Goal: Use online tool/utility: Utilize a website feature to perform a specific function

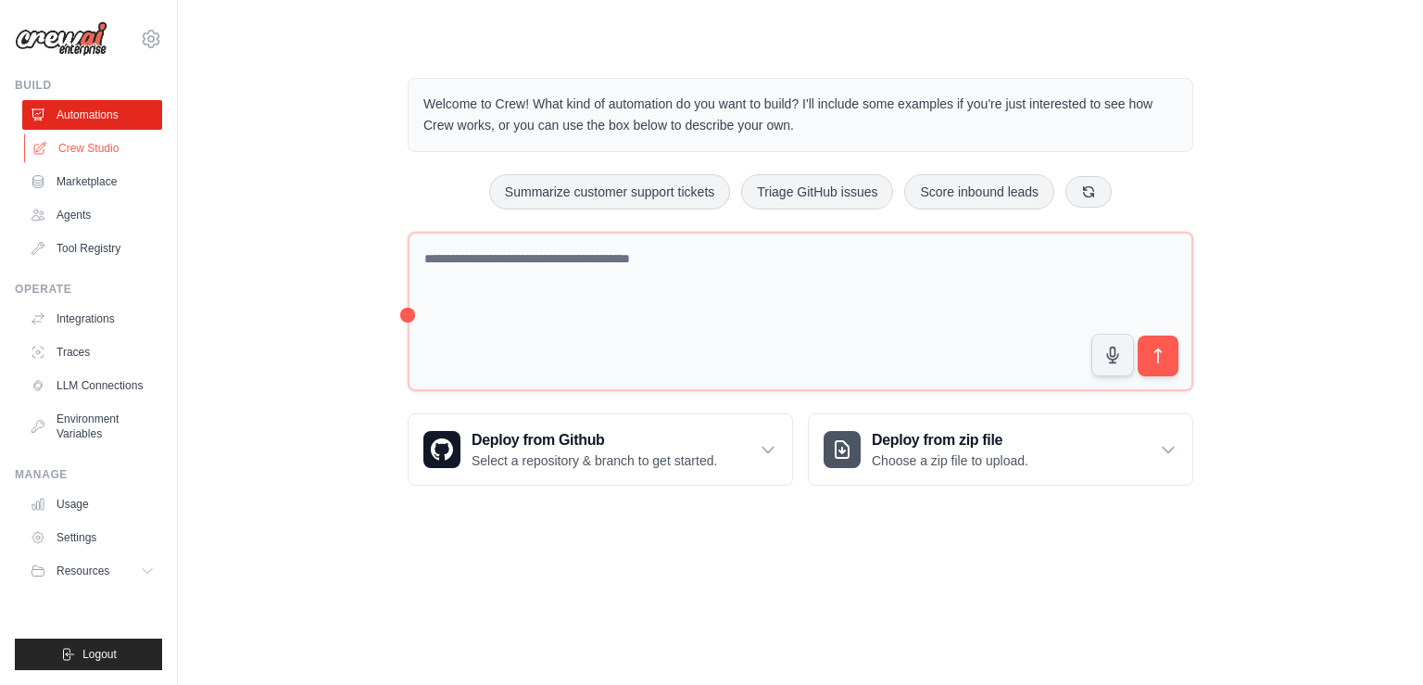
click at [112, 155] on link "Crew Studio" at bounding box center [94, 148] width 140 height 30
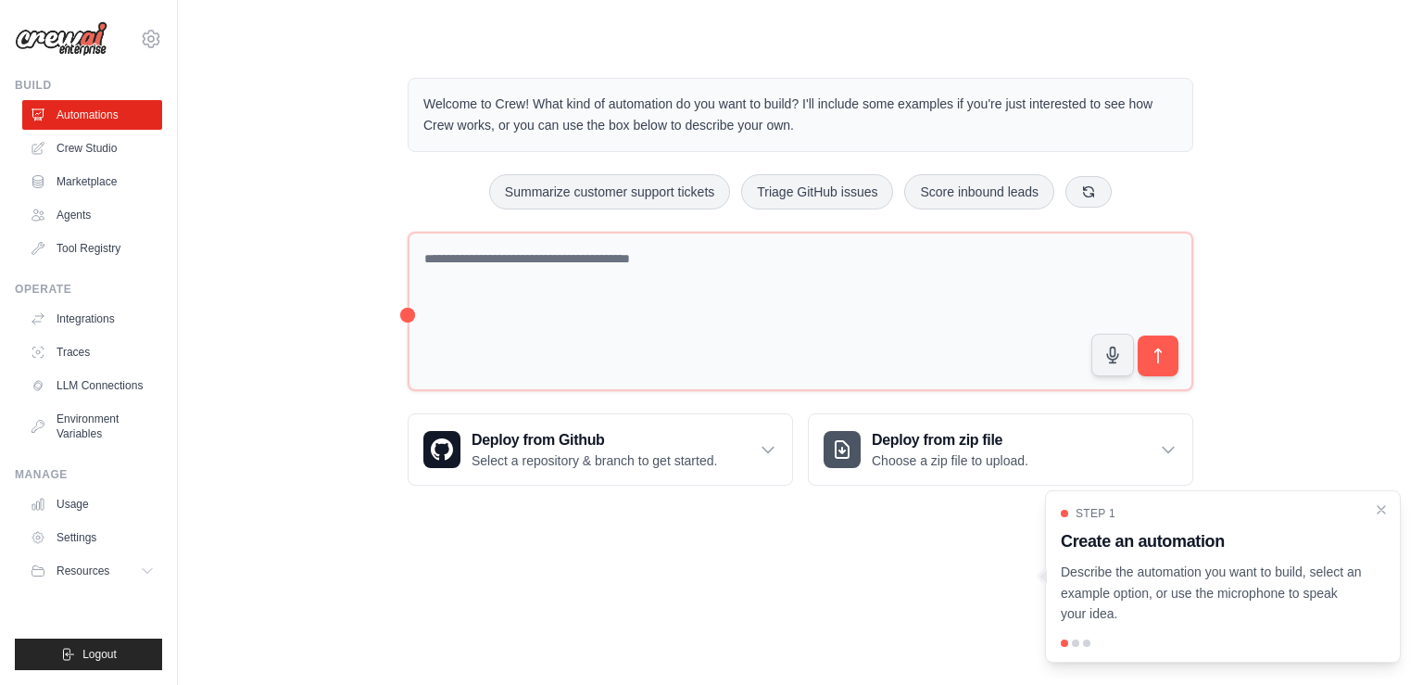
click at [80, 163] on ul "Automations Crew Studio Marketplace Agents Tool Registry" at bounding box center [92, 181] width 140 height 163
click at [82, 145] on link "Crew Studio" at bounding box center [94, 148] width 140 height 30
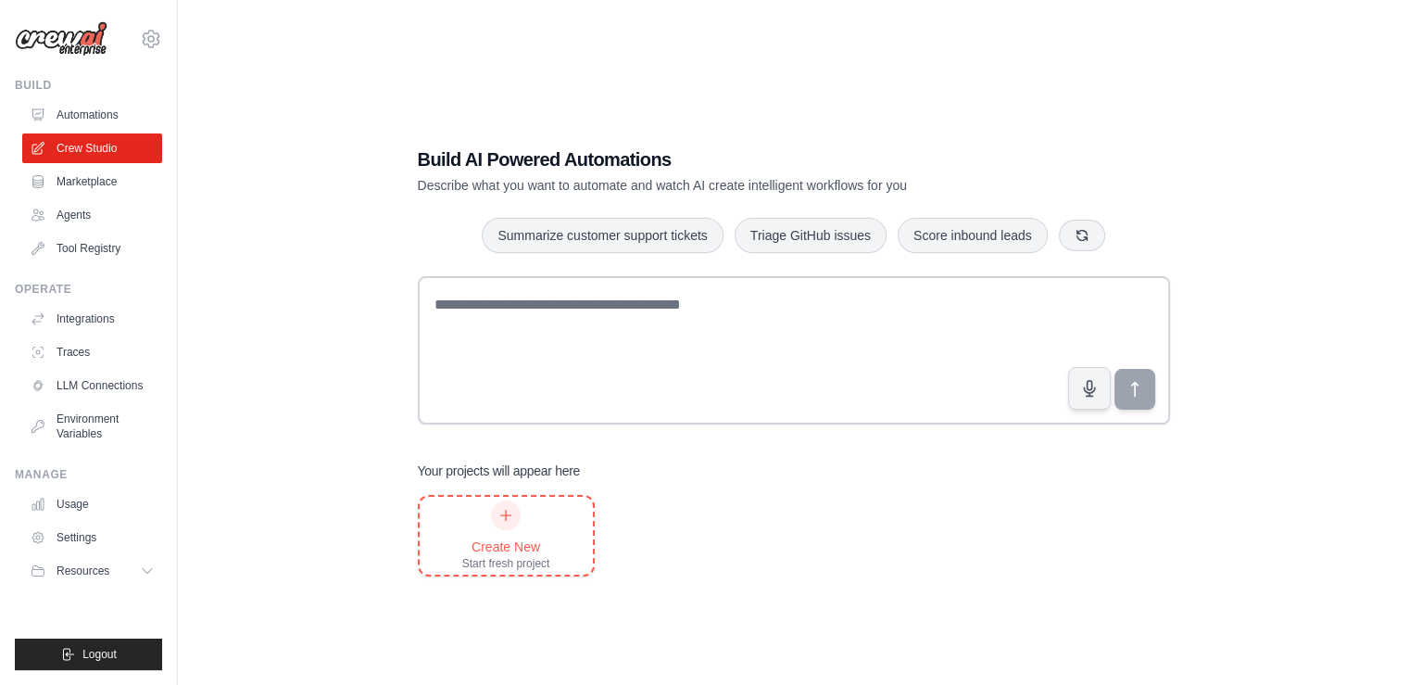
click at [494, 513] on div at bounding box center [506, 515] width 30 height 30
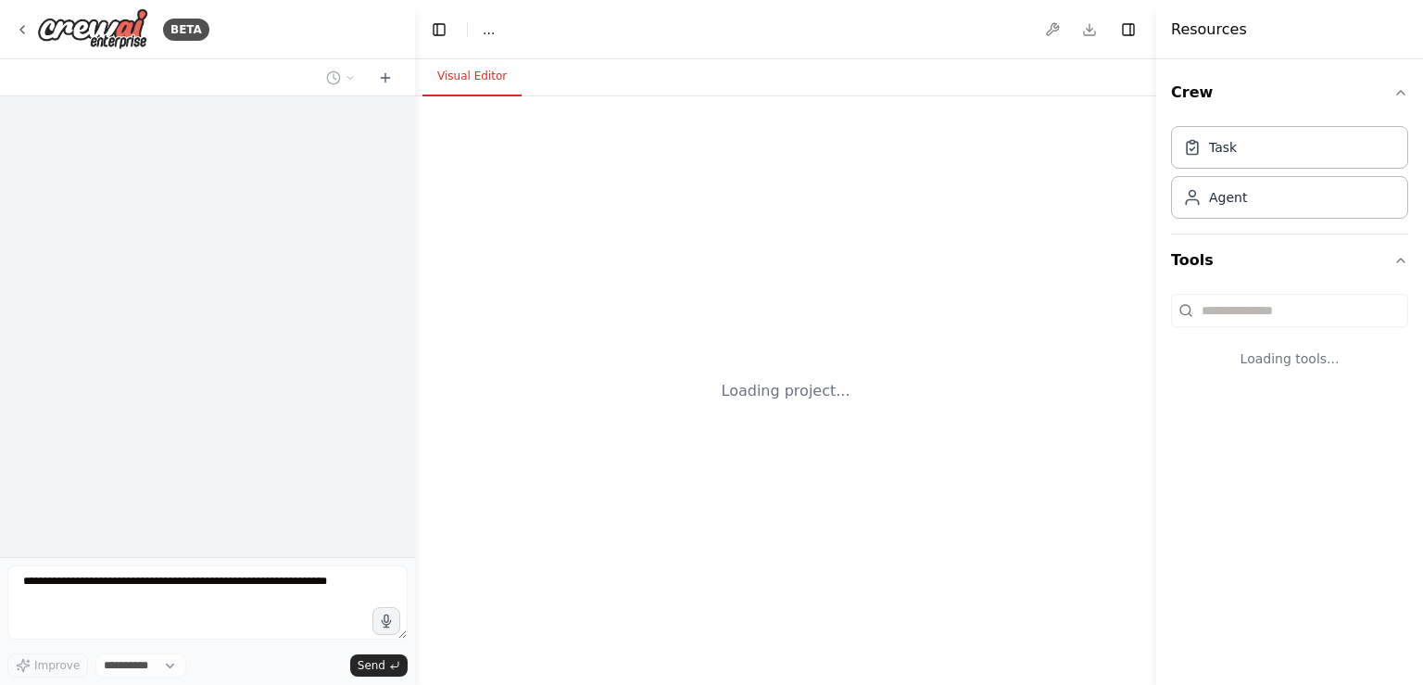
select select "****"
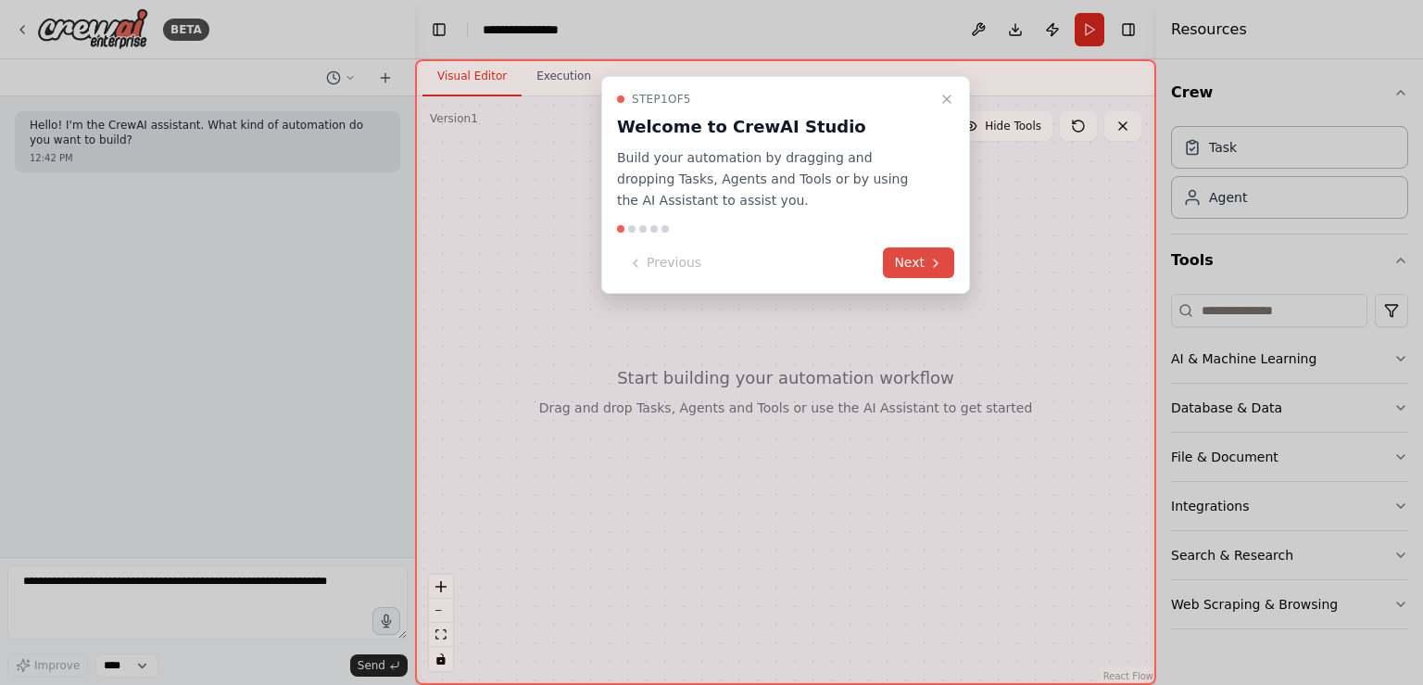
click at [926, 253] on button "Next" at bounding box center [918, 262] width 71 height 31
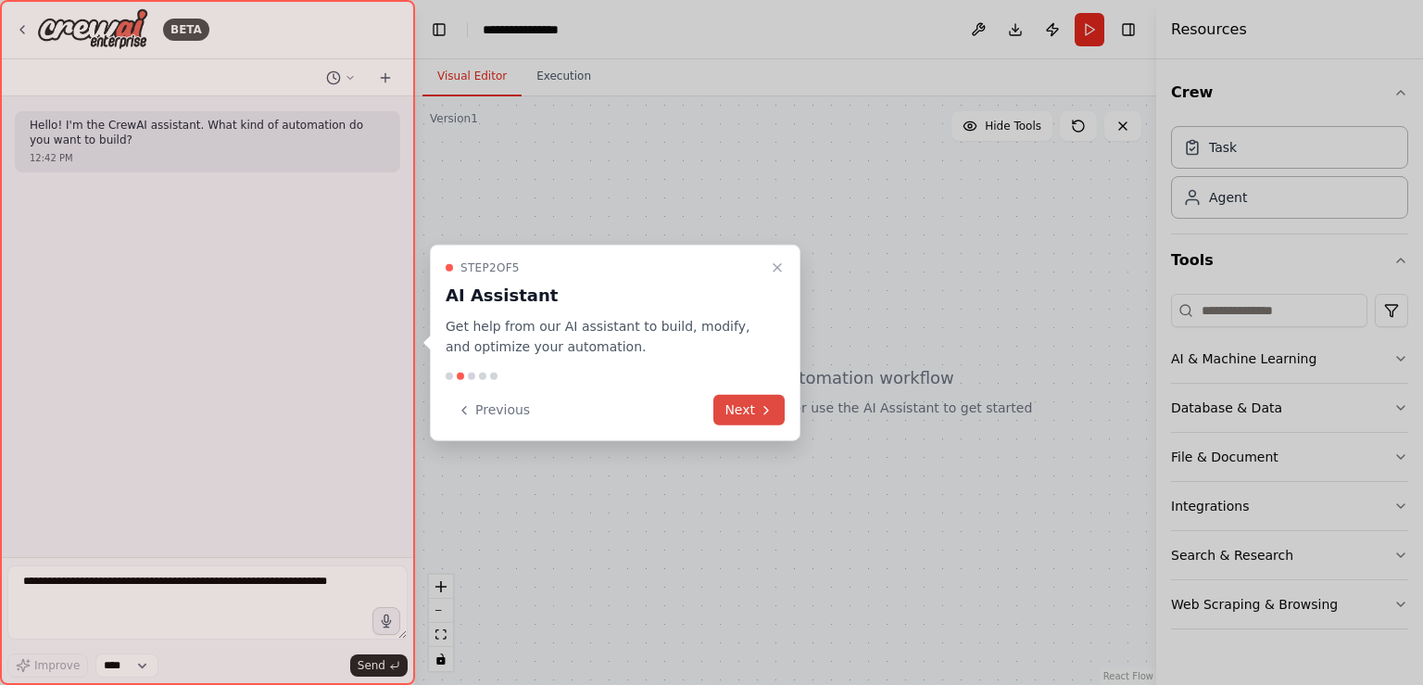
click at [737, 408] on button "Next" at bounding box center [748, 410] width 71 height 31
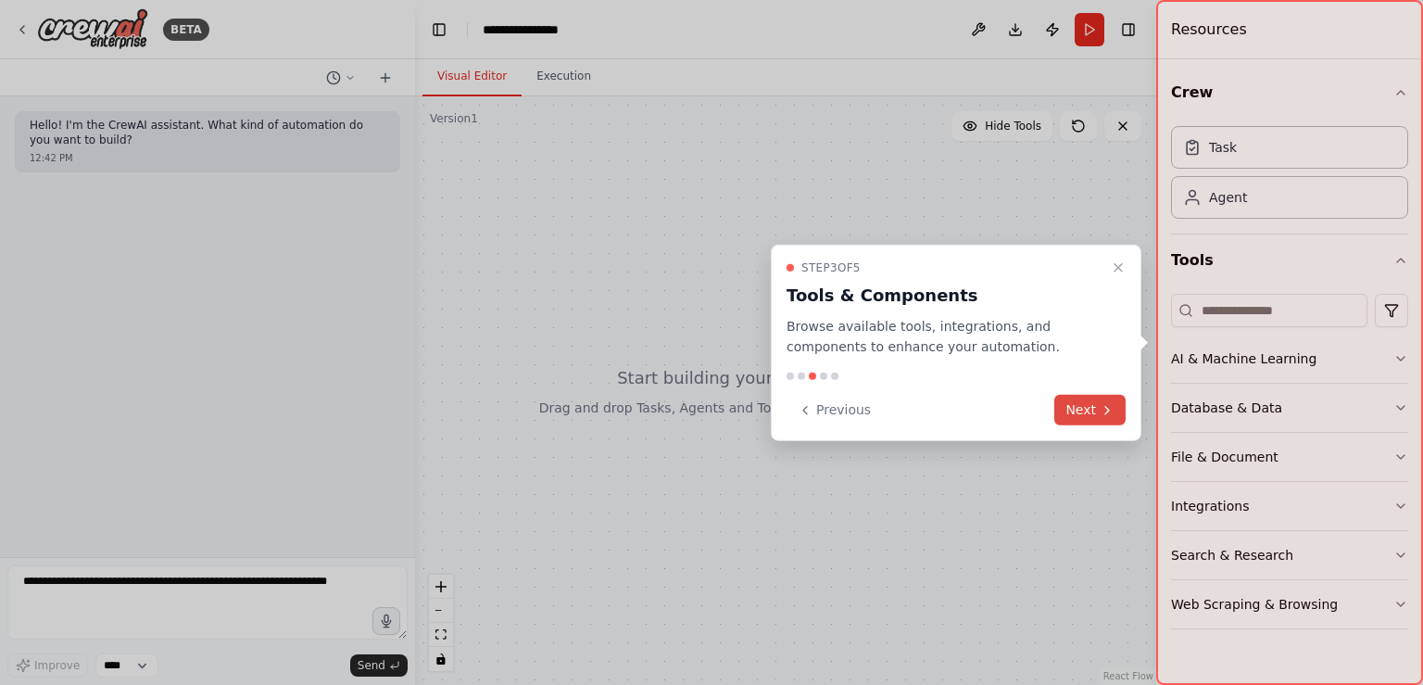
click at [1082, 408] on button "Next" at bounding box center [1089, 410] width 71 height 31
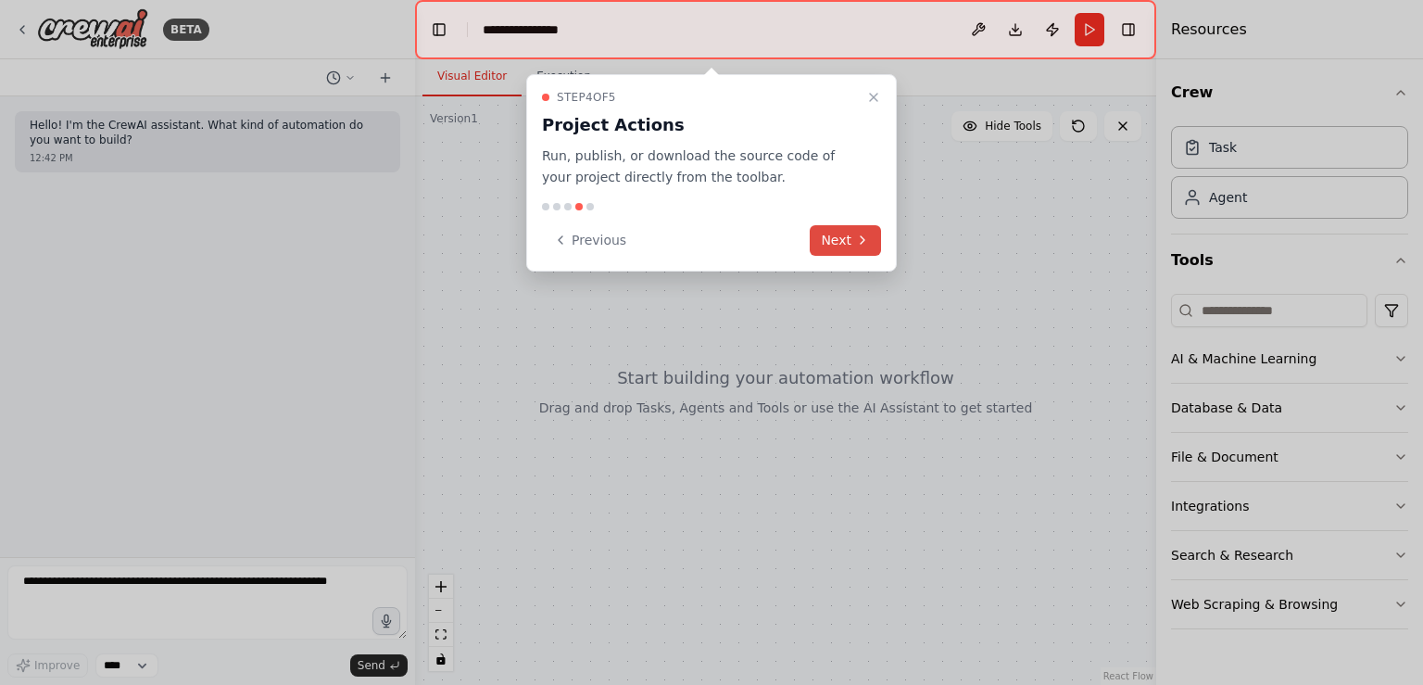
click at [841, 240] on button "Next" at bounding box center [845, 240] width 71 height 31
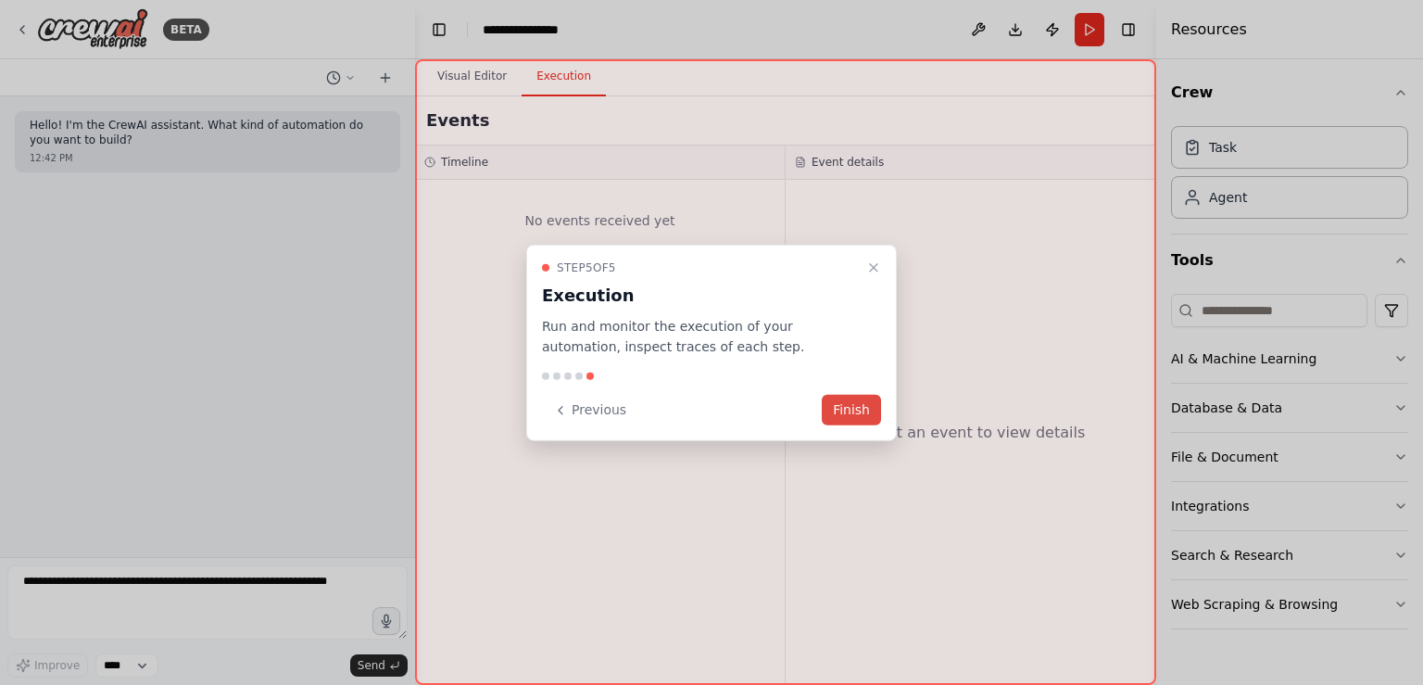
click at [849, 413] on button "Finish" at bounding box center [851, 410] width 59 height 31
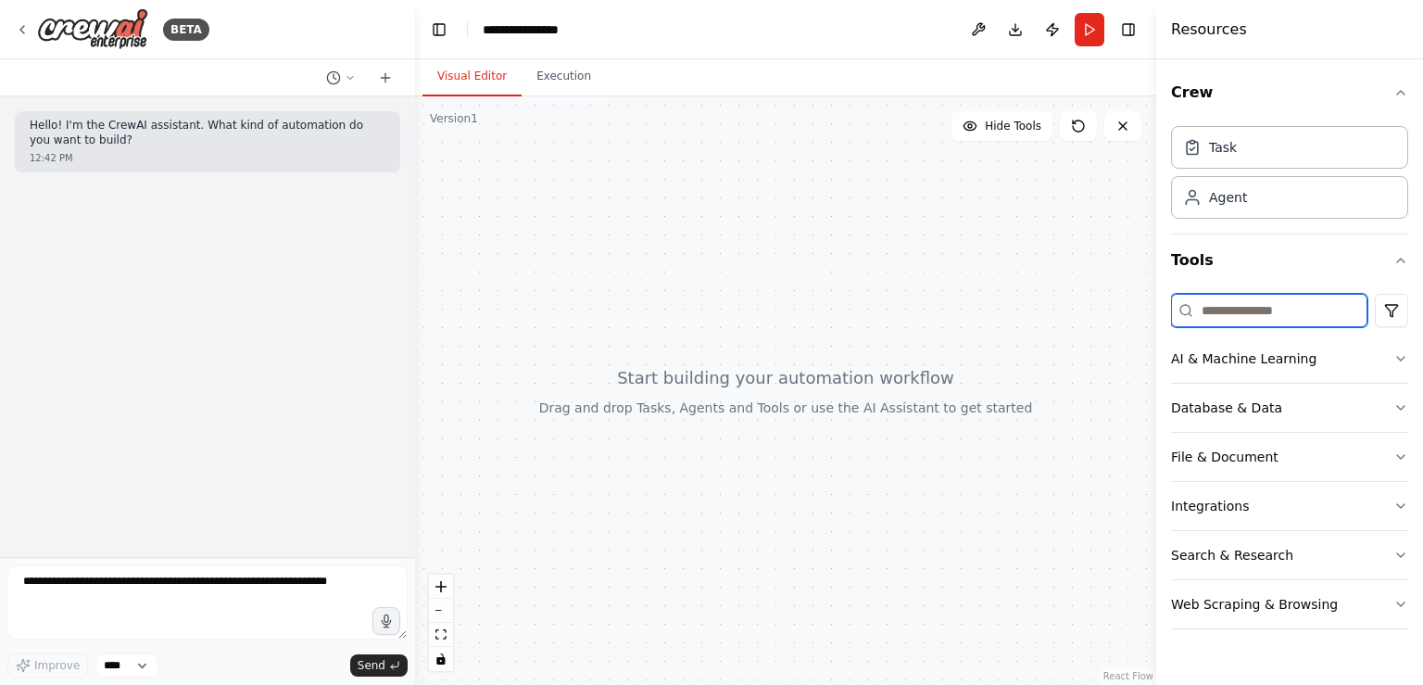
click at [1277, 316] on input at bounding box center [1269, 310] width 196 height 33
type input "*"
click at [1403, 401] on icon "button" at bounding box center [1400, 407] width 15 height 15
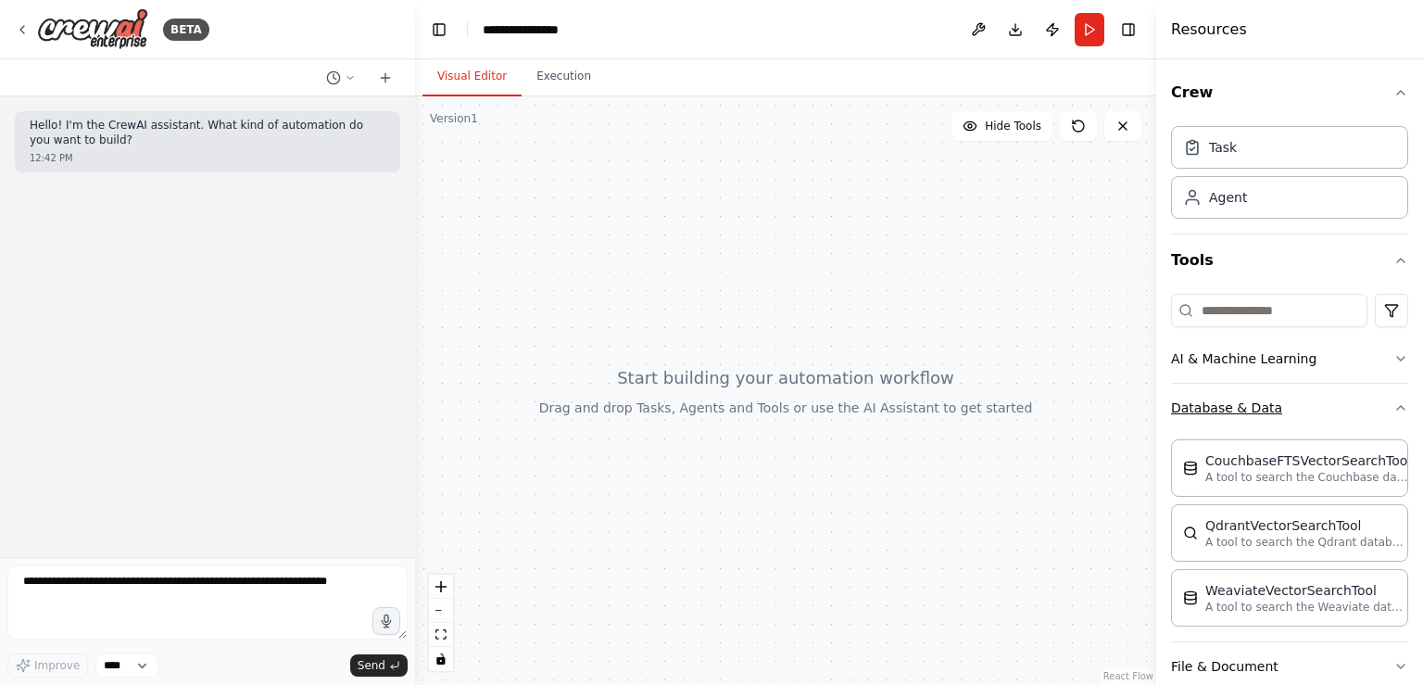
click at [1403, 401] on div "Crew Task Agent Tools AI & Machine Learning Database & Data CouchbaseFTSVectorS…" at bounding box center [1289, 371] width 267 height 625
click at [1393, 403] on icon "button" at bounding box center [1400, 407] width 15 height 15
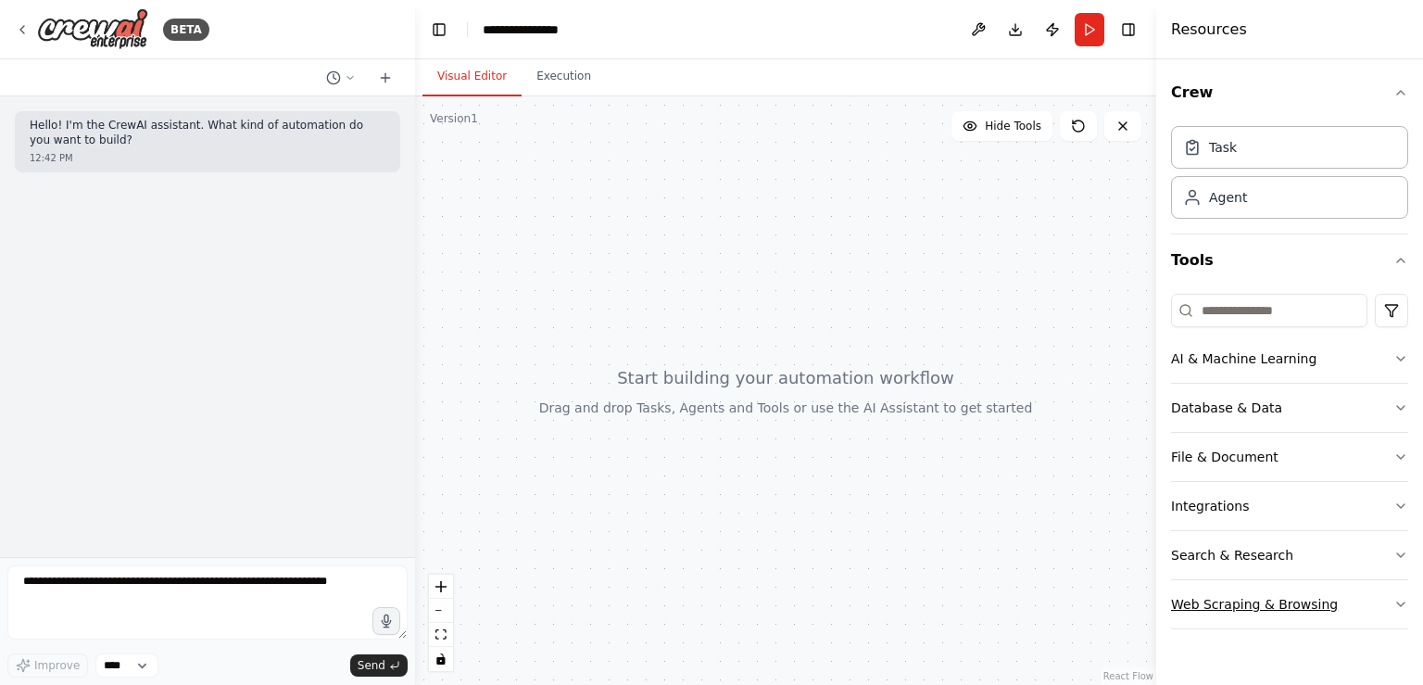
click at [1395, 597] on icon "button" at bounding box center [1400, 604] width 15 height 15
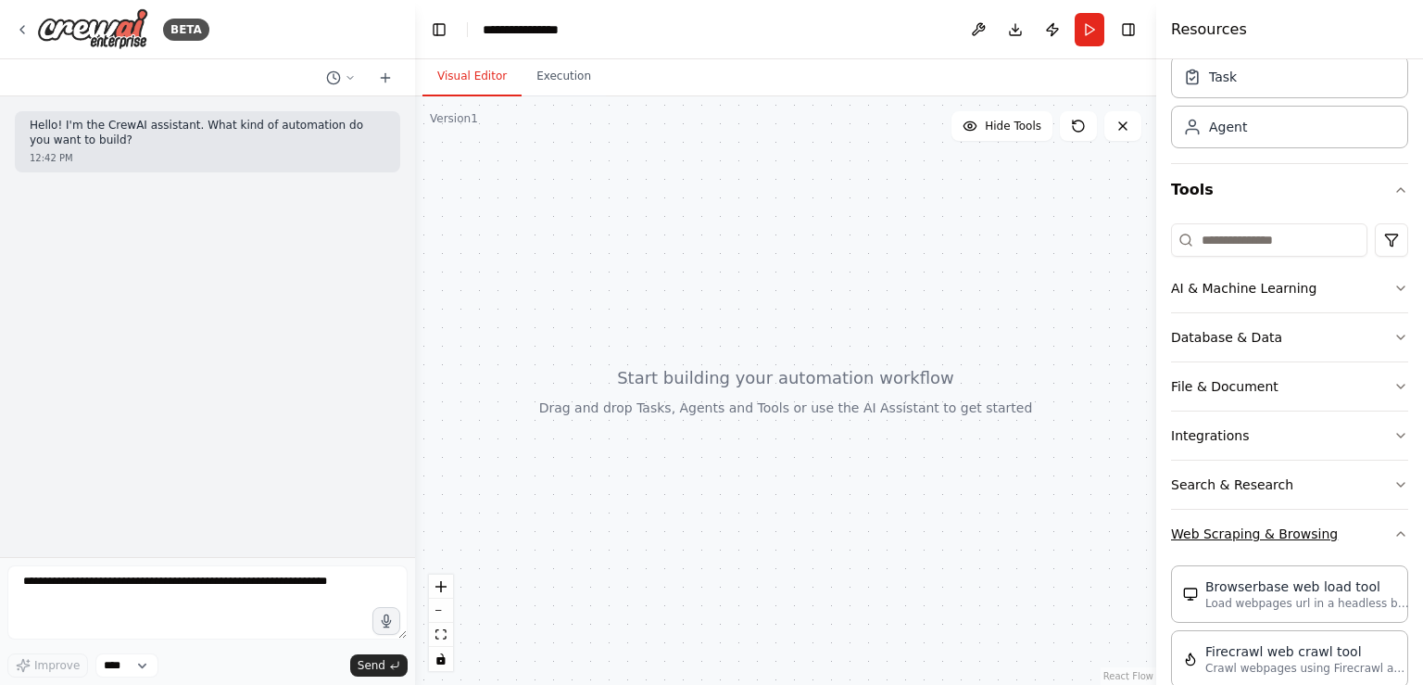
scroll to position [70, 0]
click at [1393, 527] on icon "button" at bounding box center [1400, 533] width 15 height 15
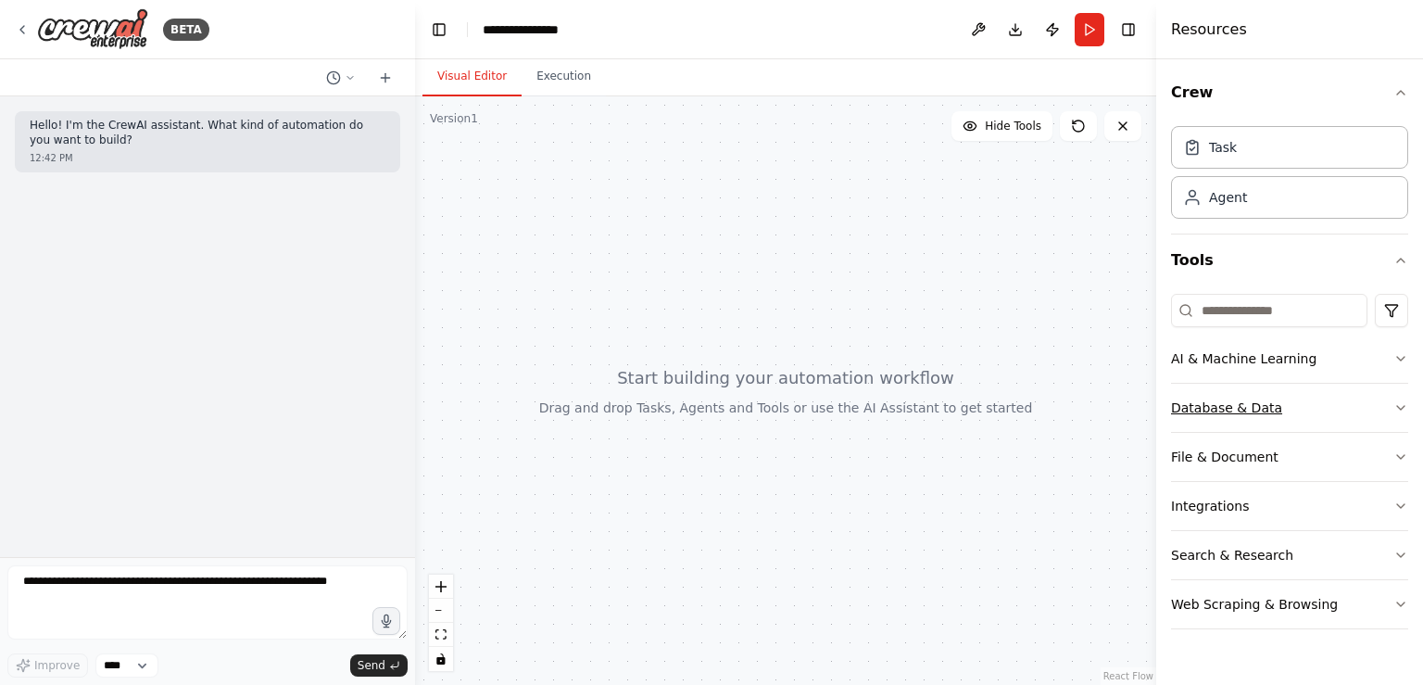
click at [1401, 406] on icon "button" at bounding box center [1400, 407] width 15 height 15
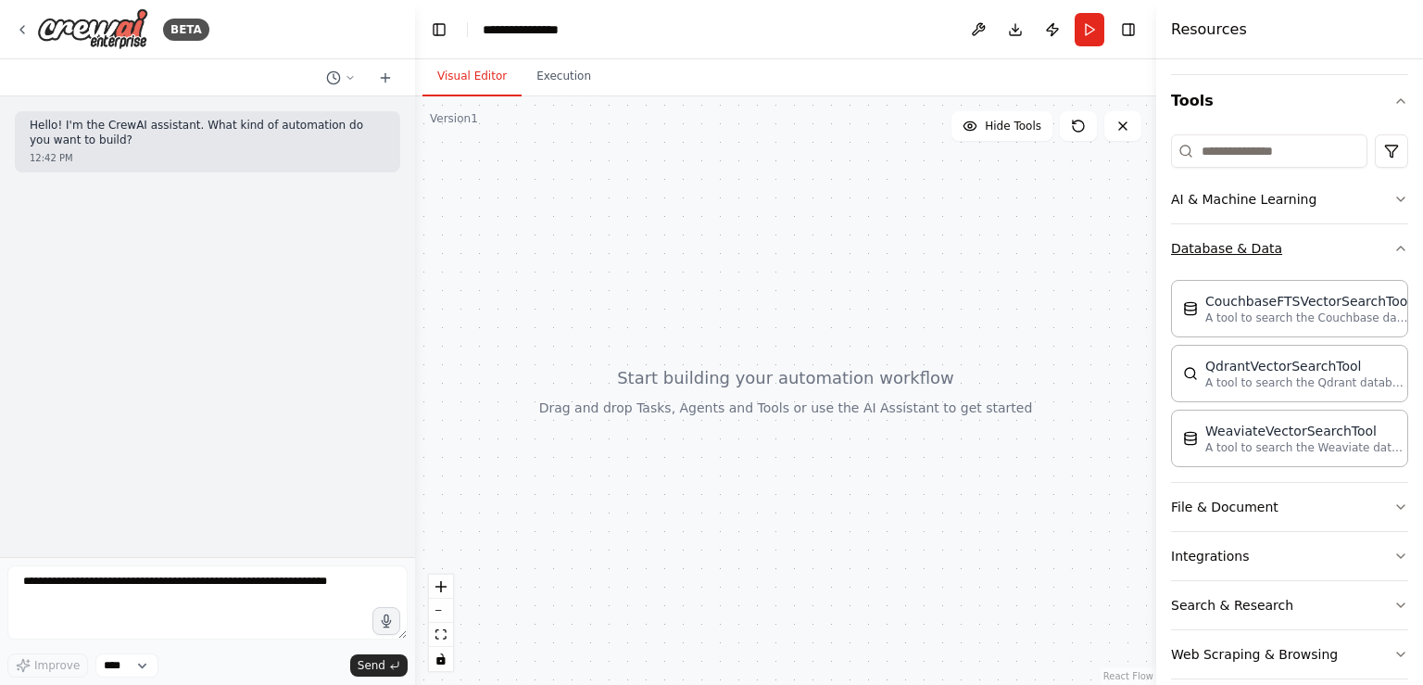
scroll to position [79, 0]
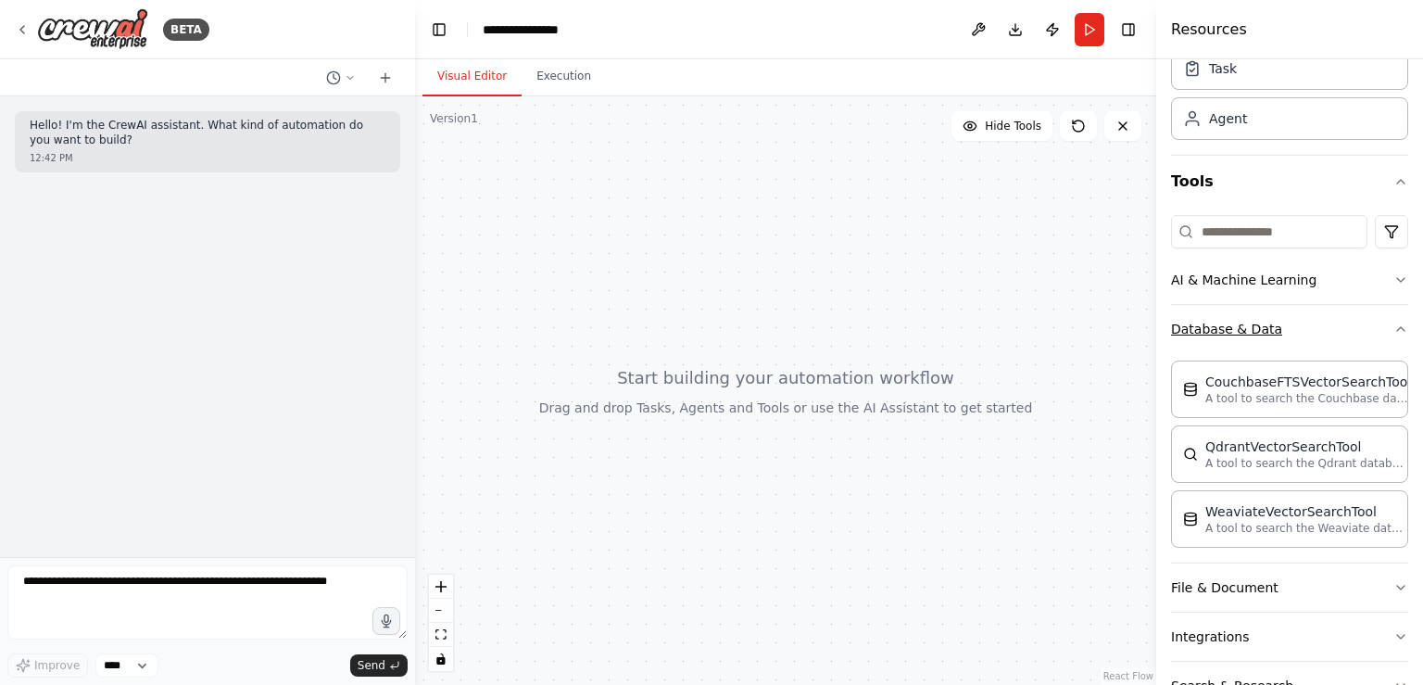
click at [1397, 327] on icon "button" at bounding box center [1400, 329] width 7 height 4
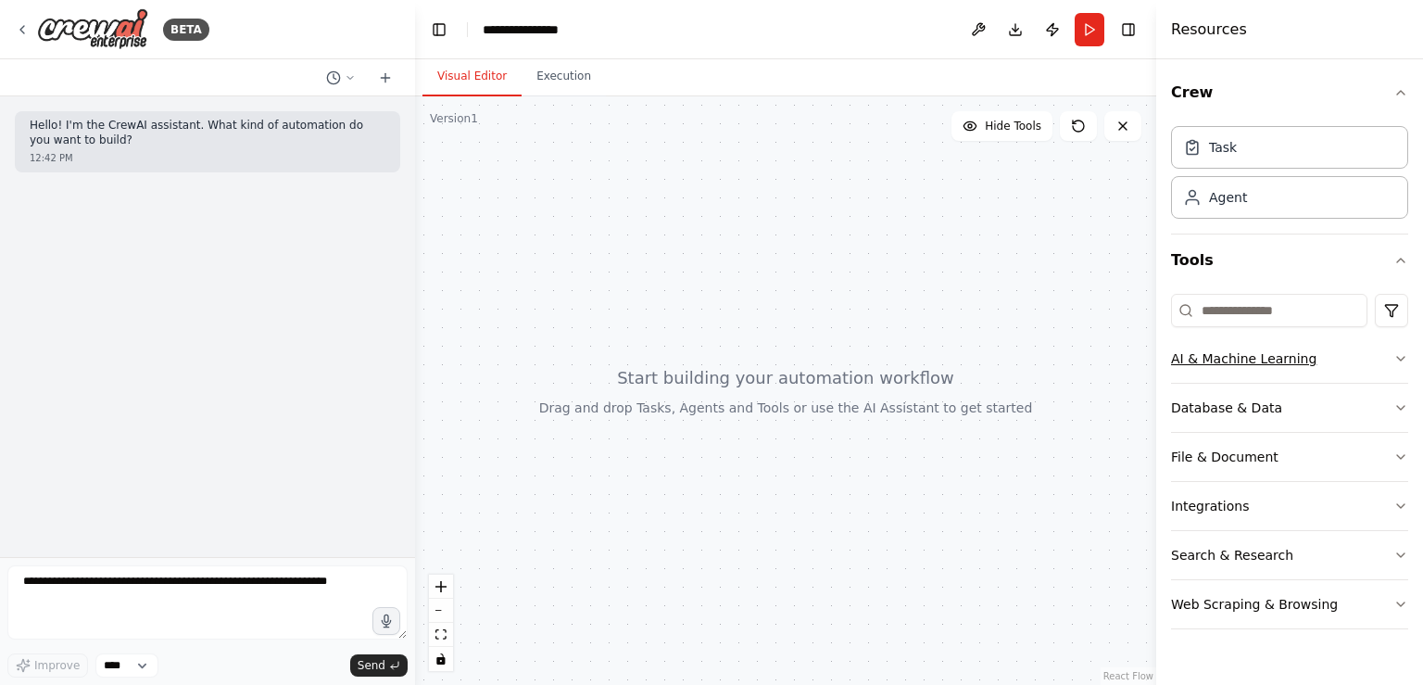
click at [1395, 351] on icon "button" at bounding box center [1400, 358] width 15 height 15
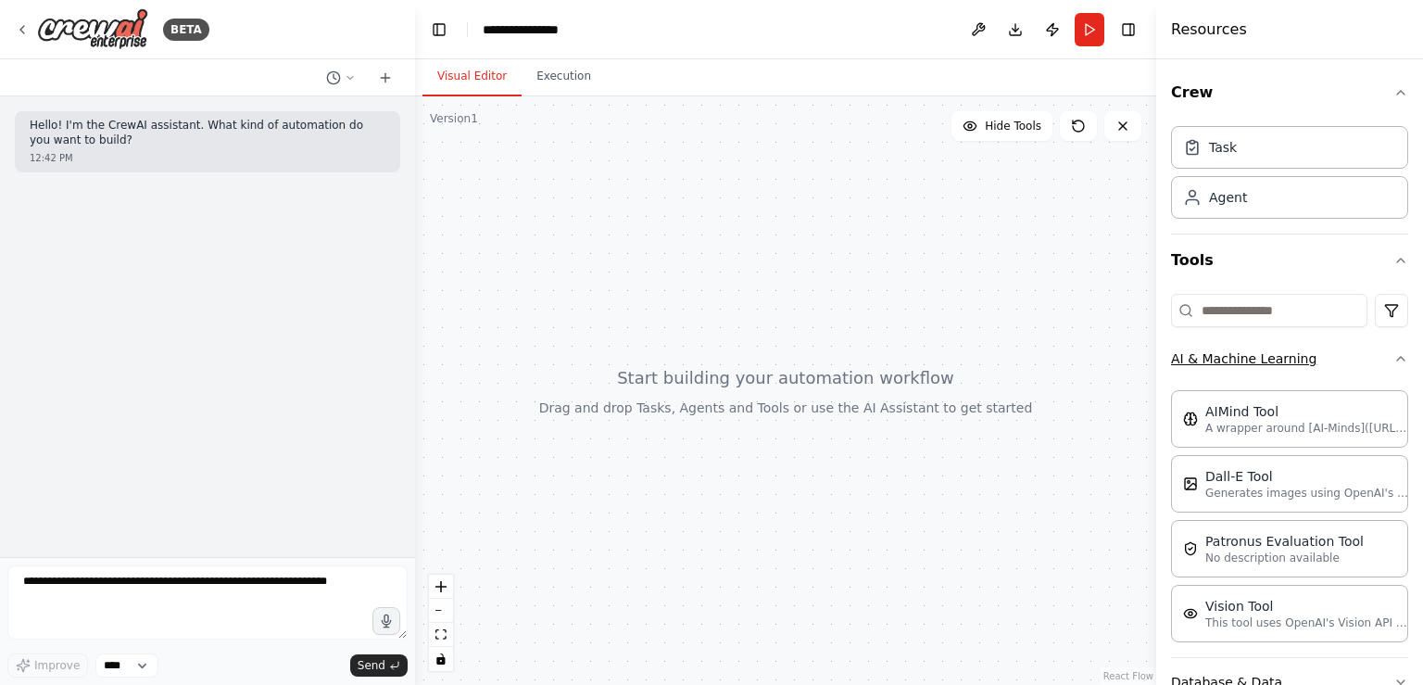
scroll to position [63, 0]
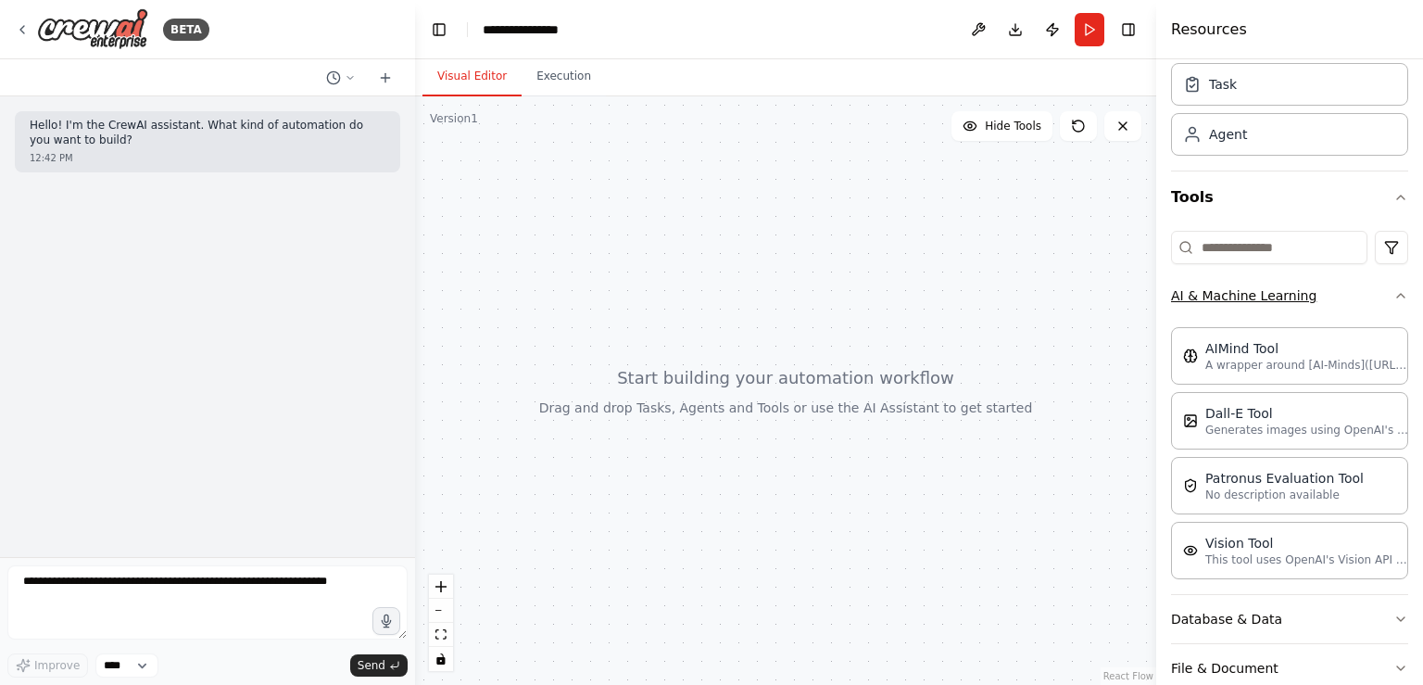
click at [1386, 284] on button "AI & Machine Learning" at bounding box center [1289, 295] width 237 height 48
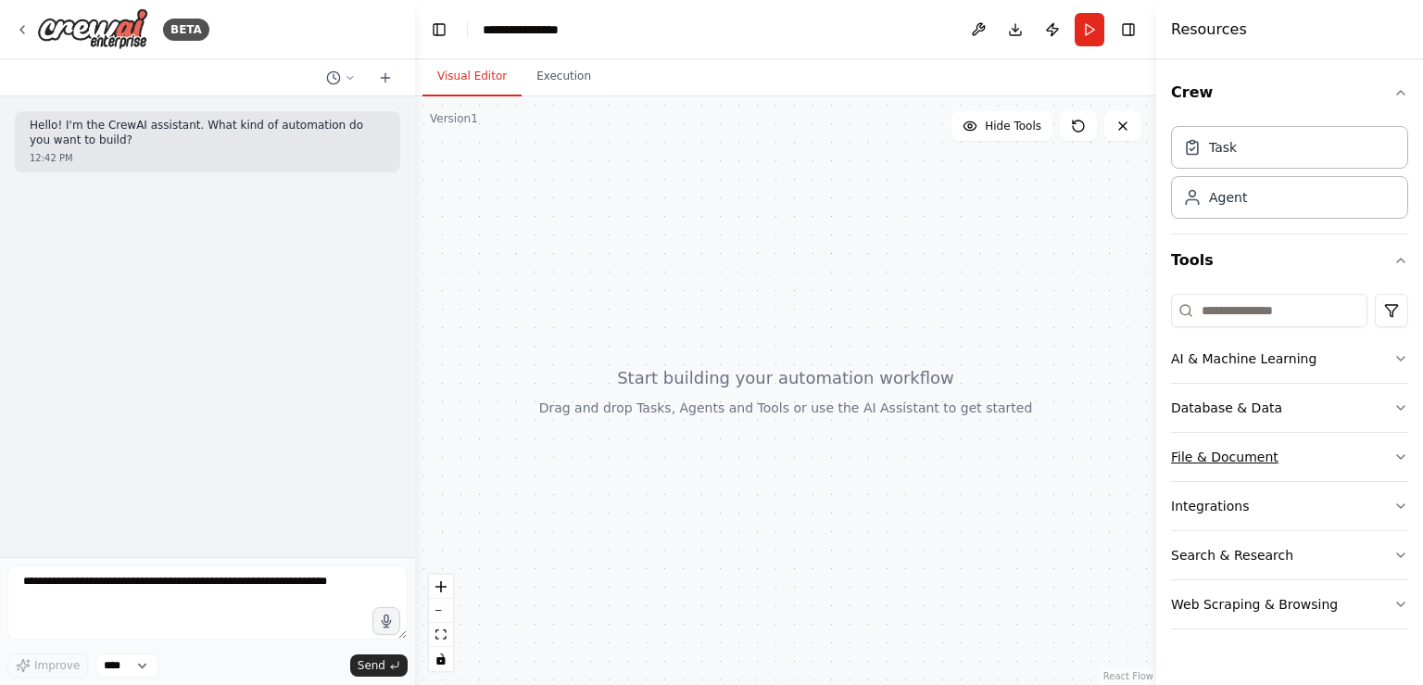
click at [1401, 457] on icon "button" at bounding box center [1400, 457] width 7 height 4
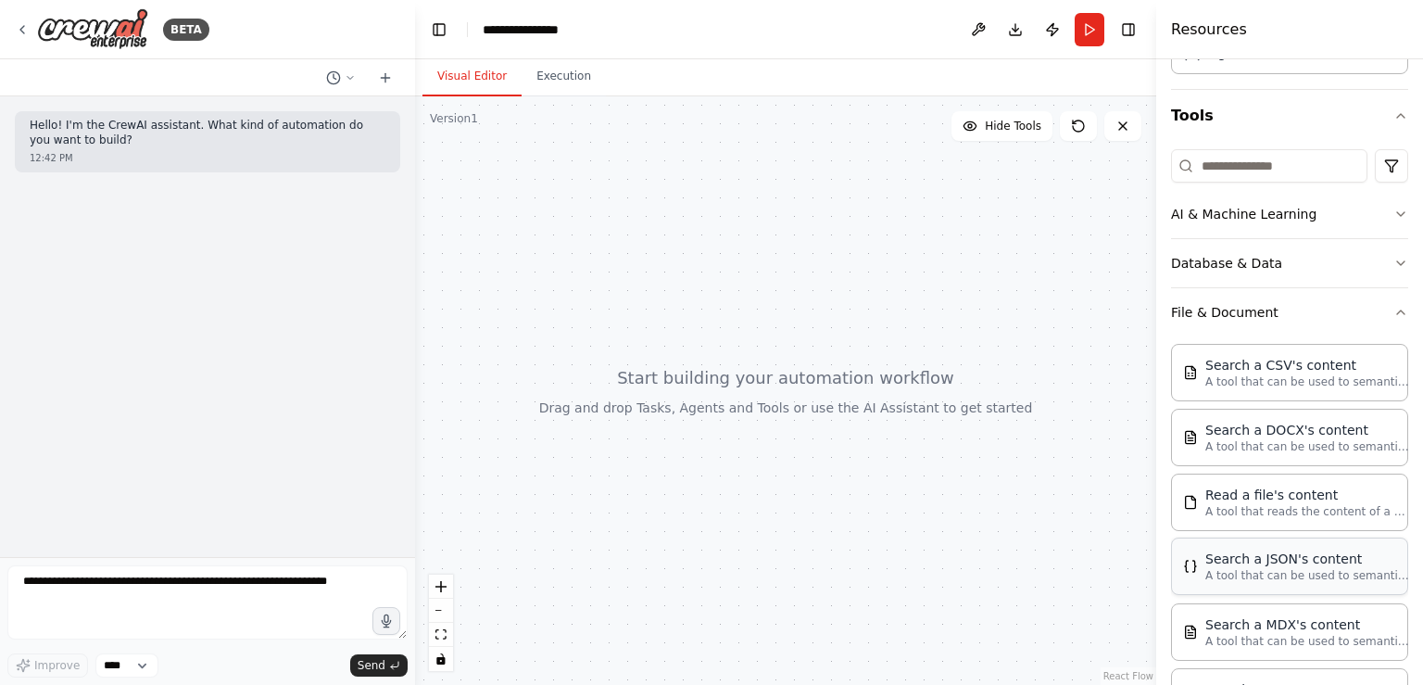
scroll to position [140, 0]
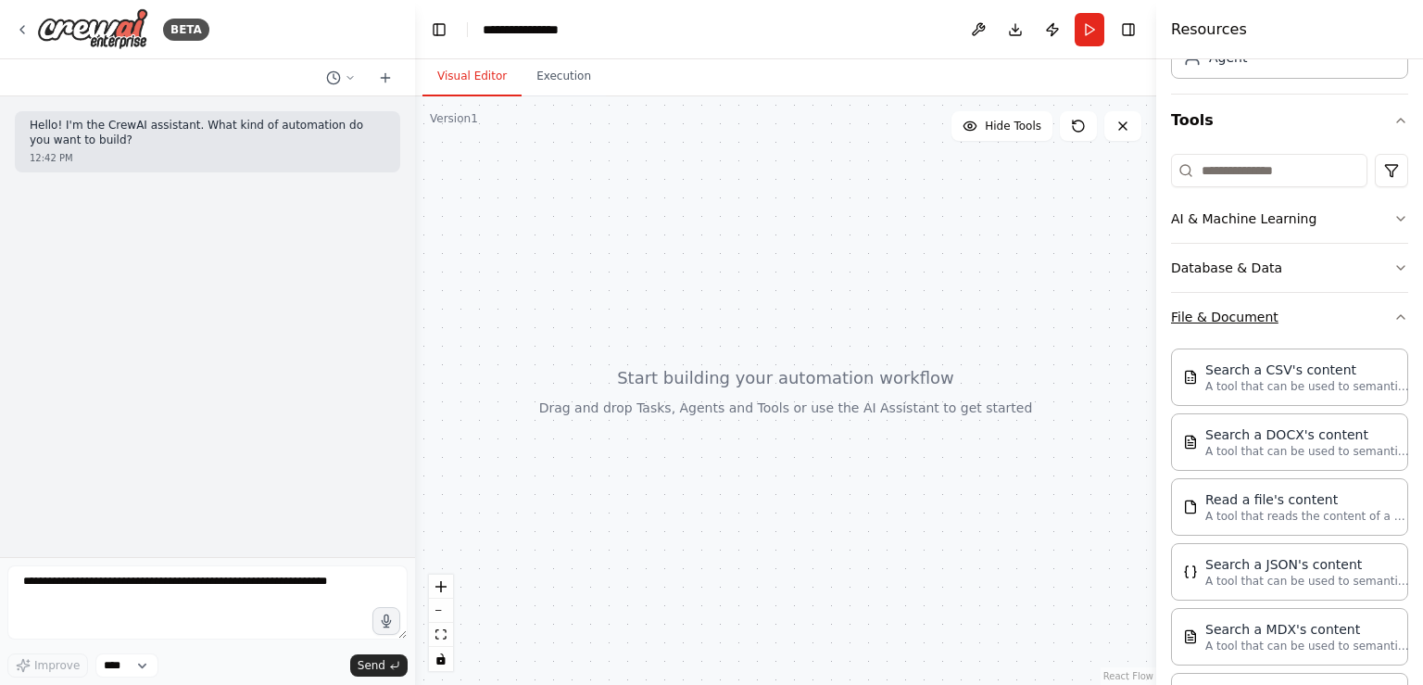
click at [1393, 321] on icon "button" at bounding box center [1400, 316] width 15 height 15
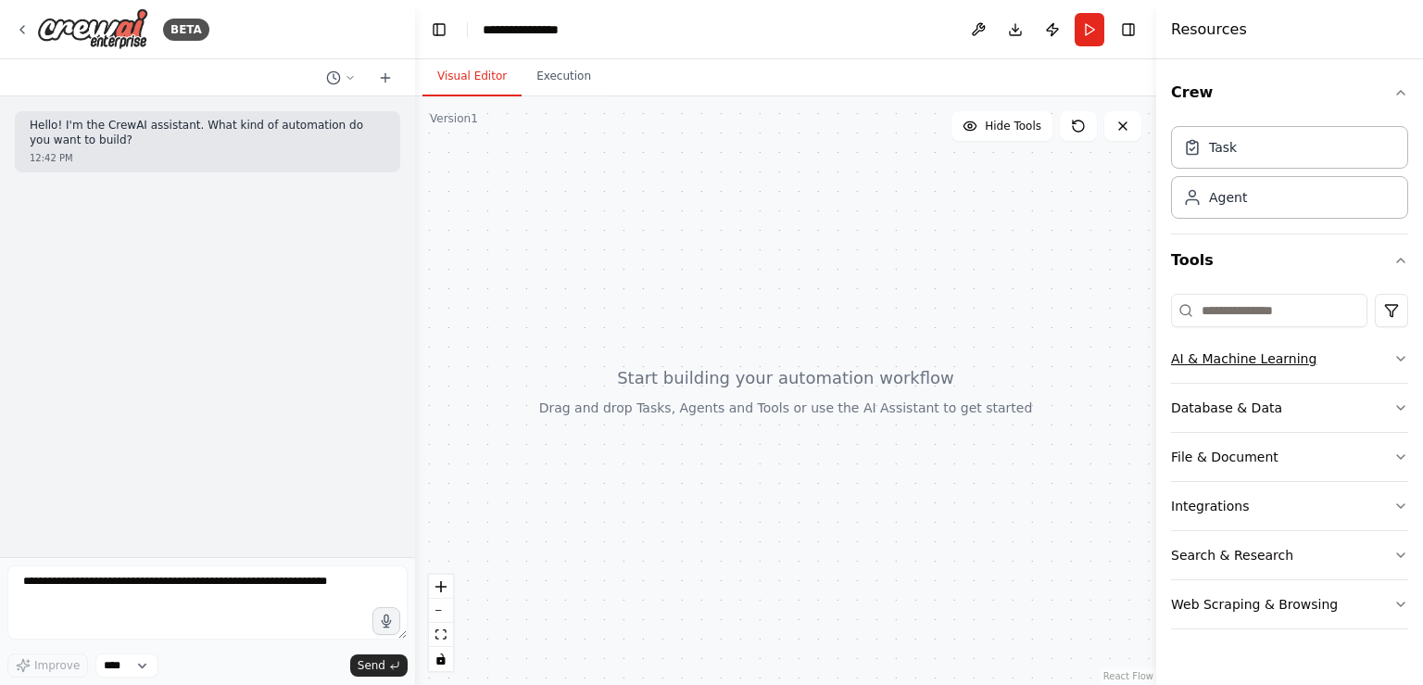
click at [1285, 359] on button "AI & Machine Learning" at bounding box center [1289, 358] width 237 height 48
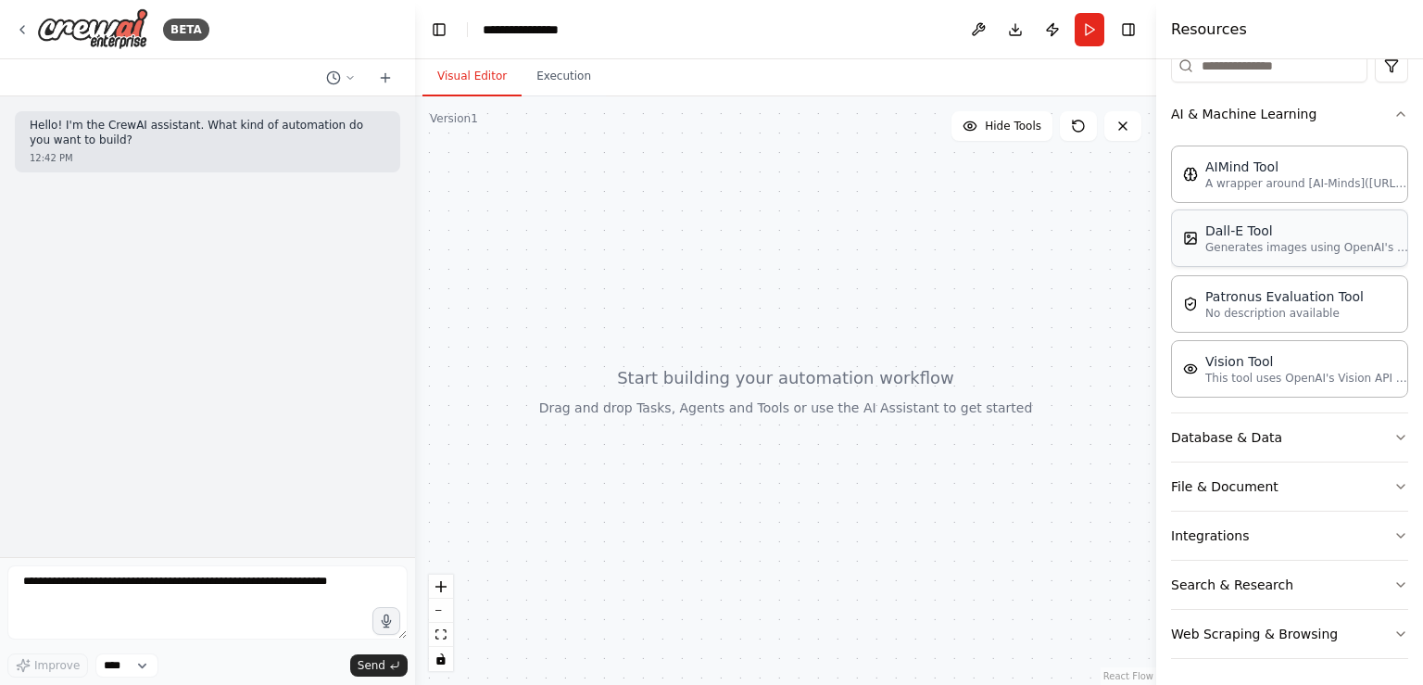
scroll to position [152, 0]
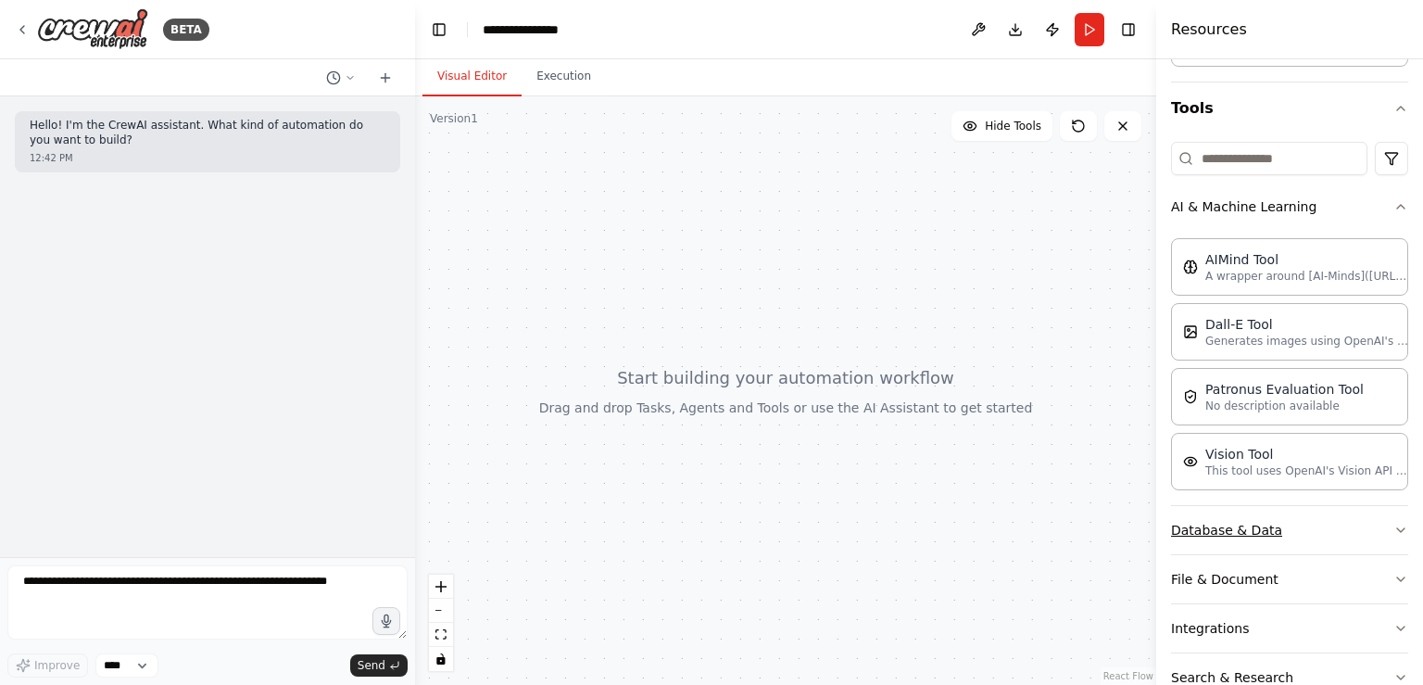
click at [1309, 532] on button "Database & Data" at bounding box center [1289, 530] width 237 height 48
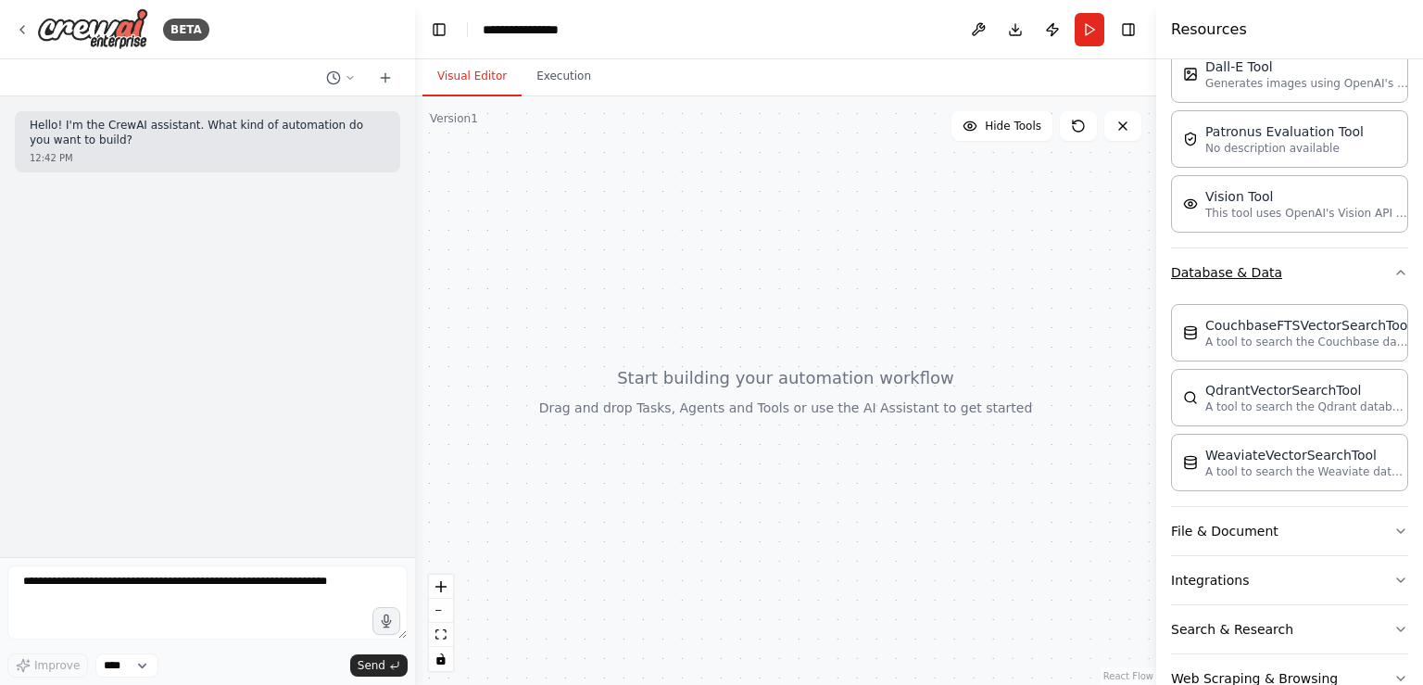
scroll to position [452, 0]
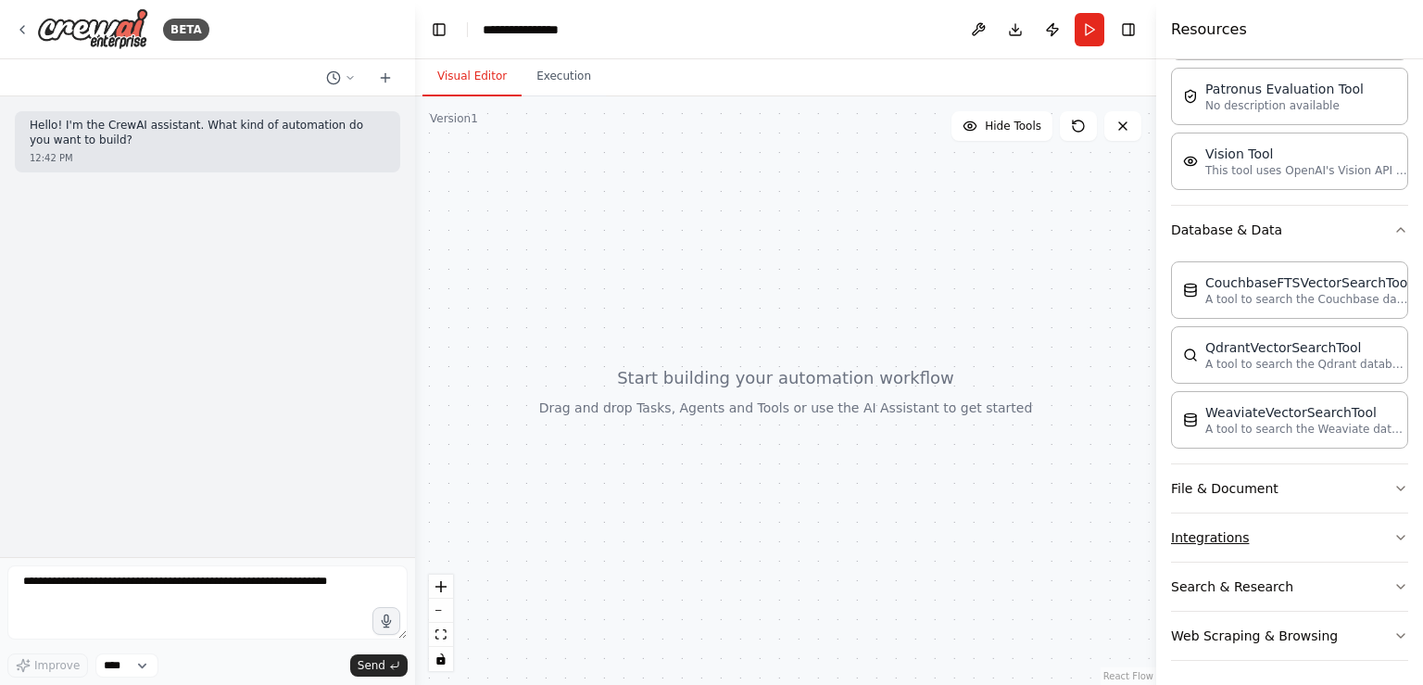
click at [1293, 532] on button "Integrations" at bounding box center [1289, 537] width 237 height 48
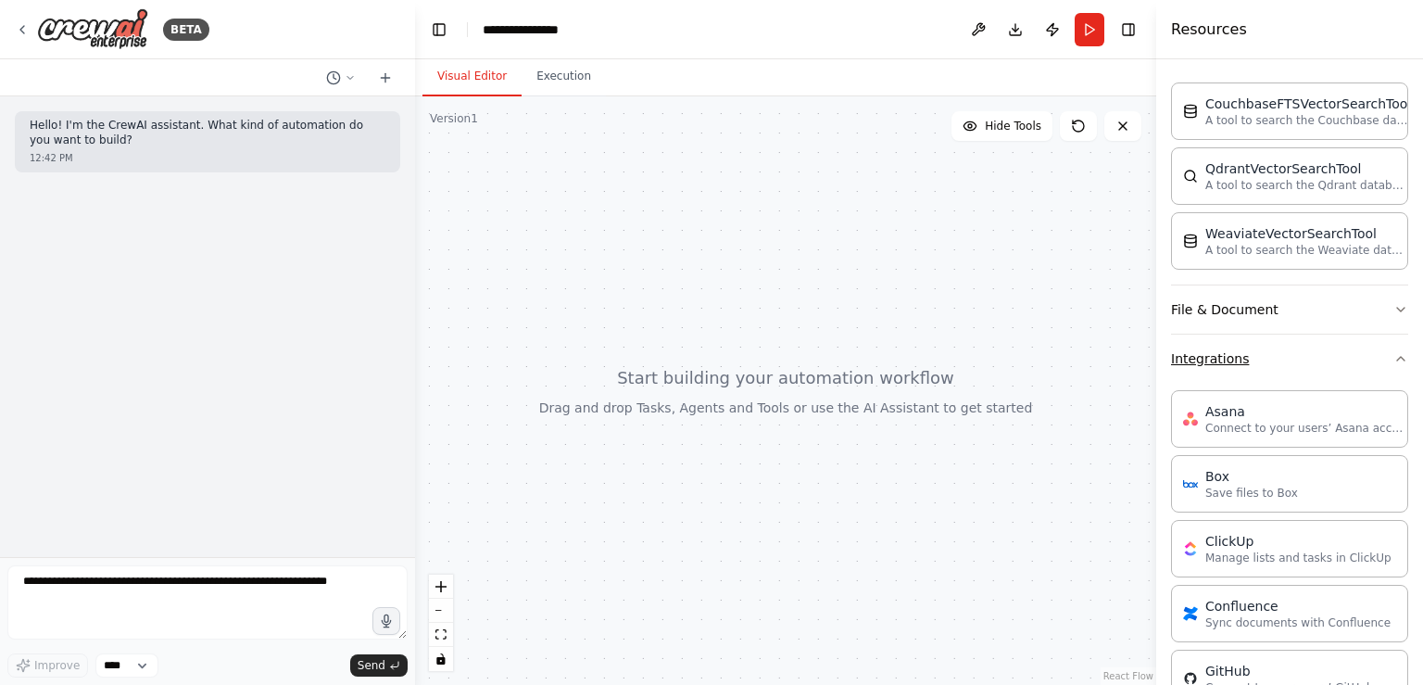
scroll to position [552, 0]
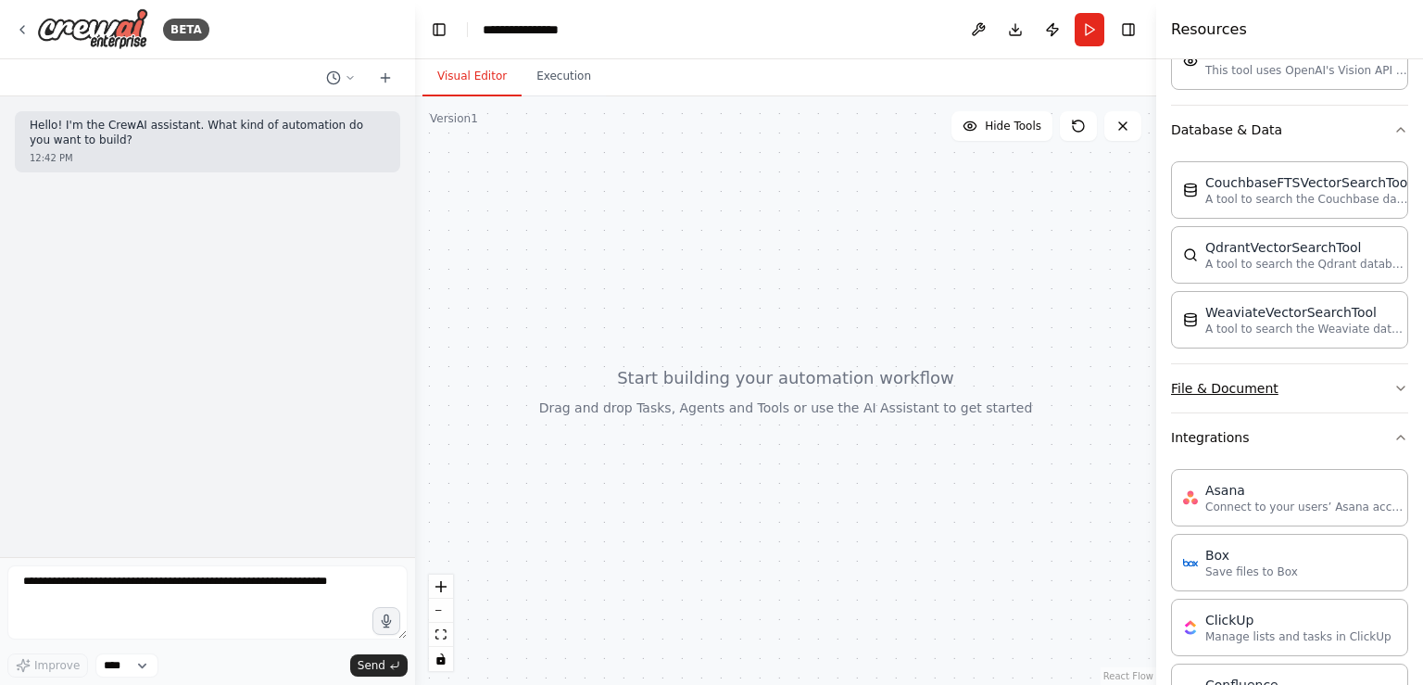
click at [1275, 364] on button "File & Document" at bounding box center [1289, 388] width 237 height 48
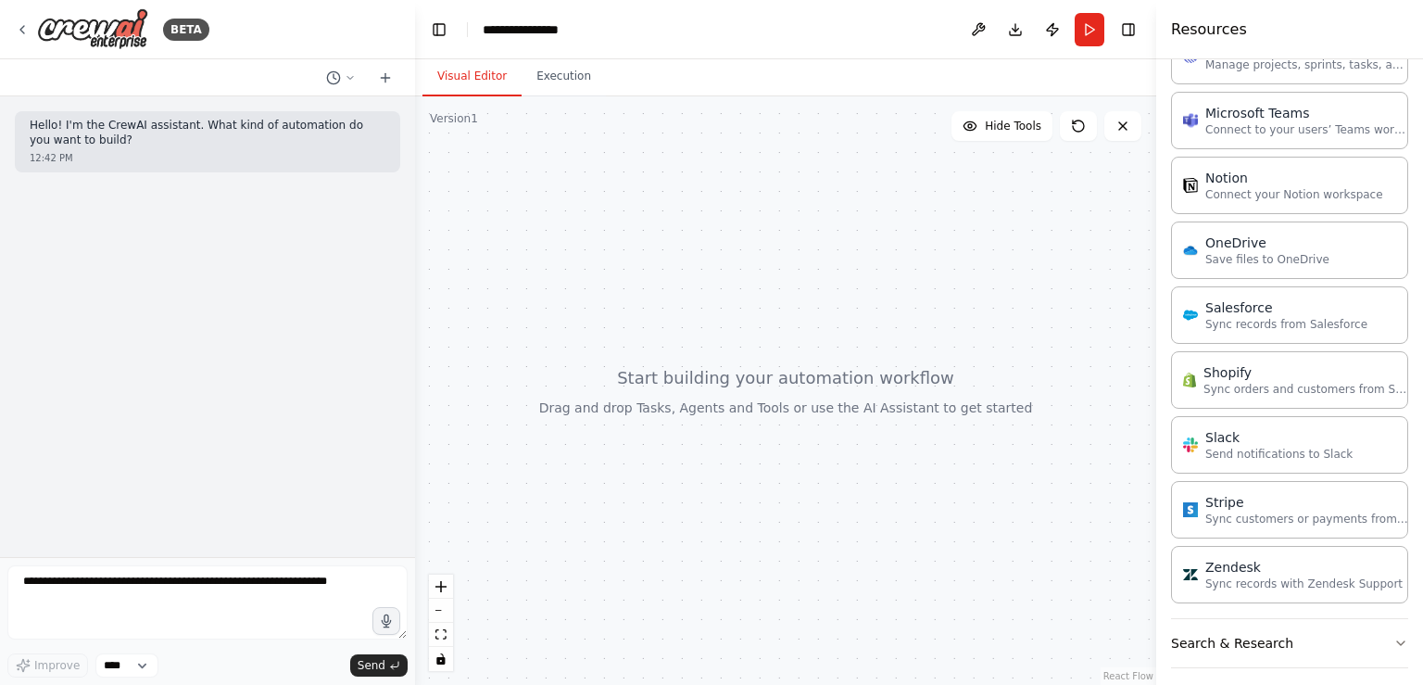
scroll to position [2288, 0]
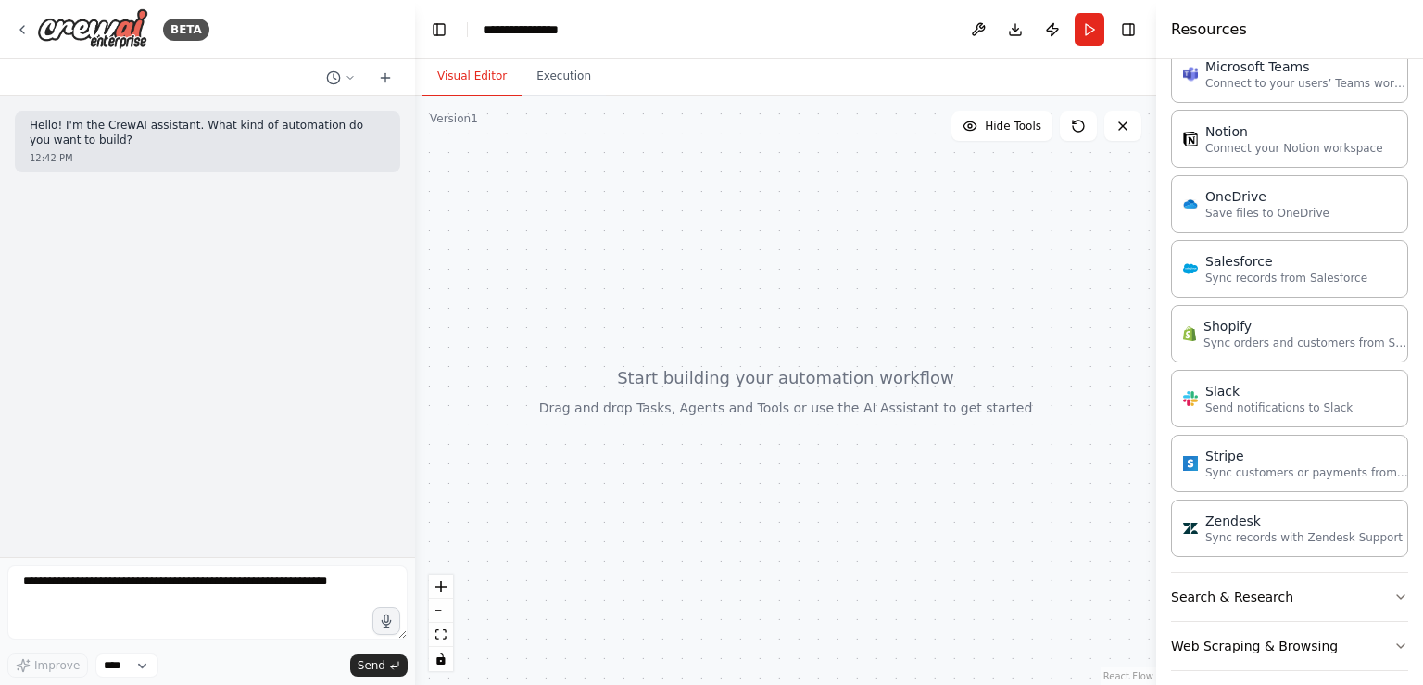
click at [1327, 584] on button "Search & Research" at bounding box center [1289, 597] width 237 height 48
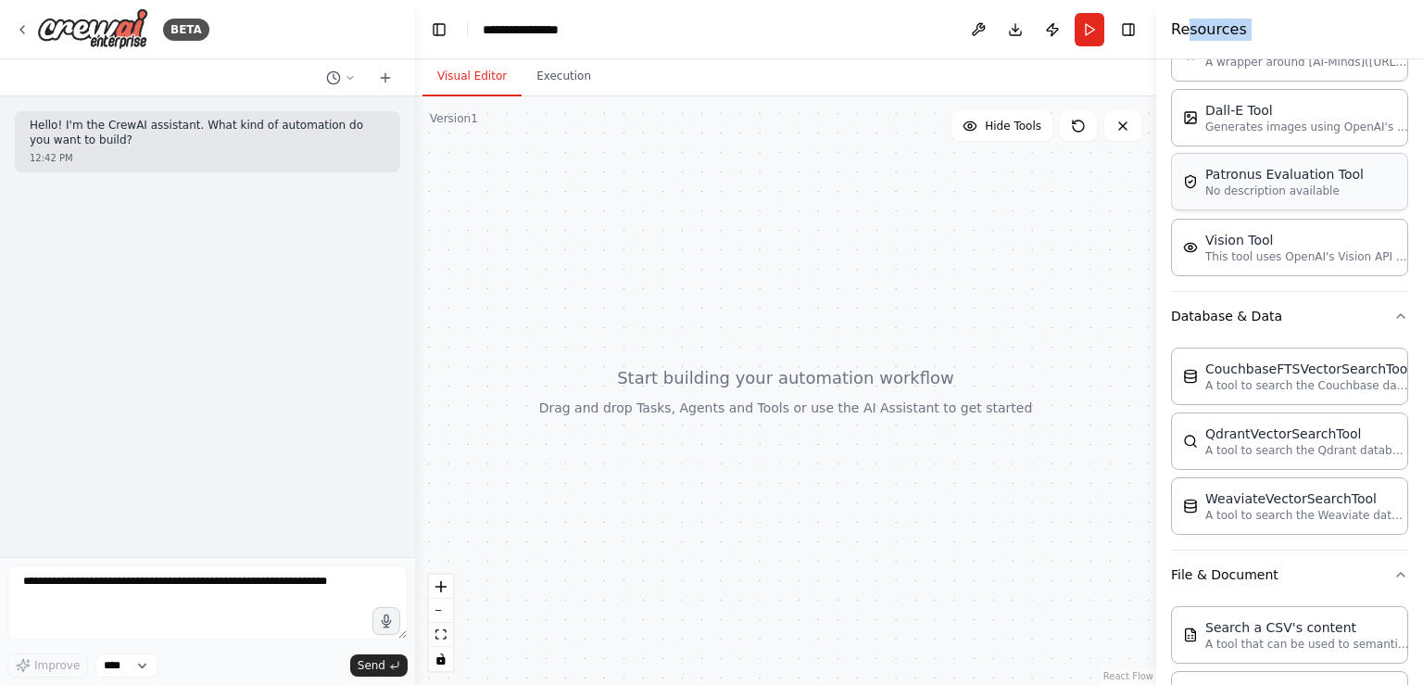
scroll to position [357, 0]
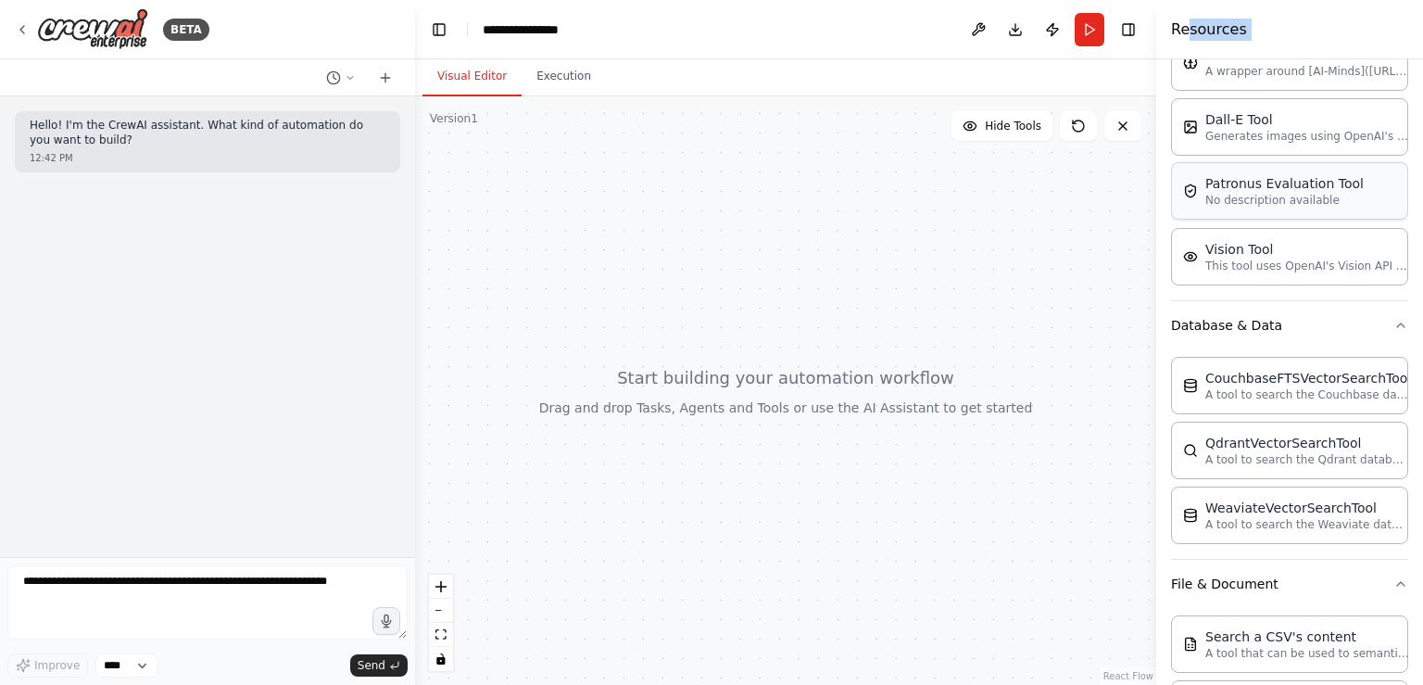
drag, startPoint x: 1186, startPoint y: 57, endPoint x: 1272, endPoint y: 188, distance: 157.3
click at [1272, 188] on div "Resources Crew Task Agent Tools AI & Machine Learning AIMind Tool A wrapper aro…" at bounding box center [1289, 342] width 267 height 685
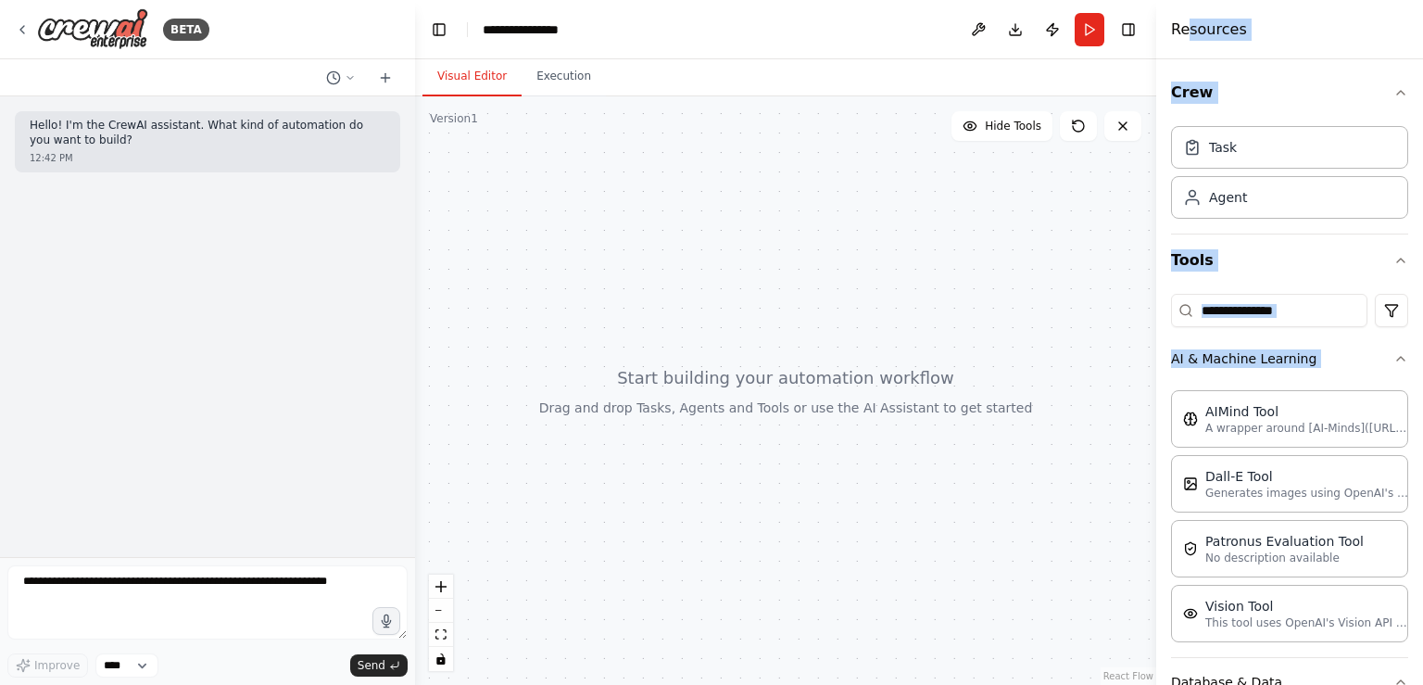
click at [1272, 220] on div "Task Agent" at bounding box center [1289, 176] width 237 height 115
click at [1249, 184] on div "Agent" at bounding box center [1289, 196] width 237 height 43
click at [1254, 212] on div "Agent" at bounding box center [1289, 196] width 237 height 43
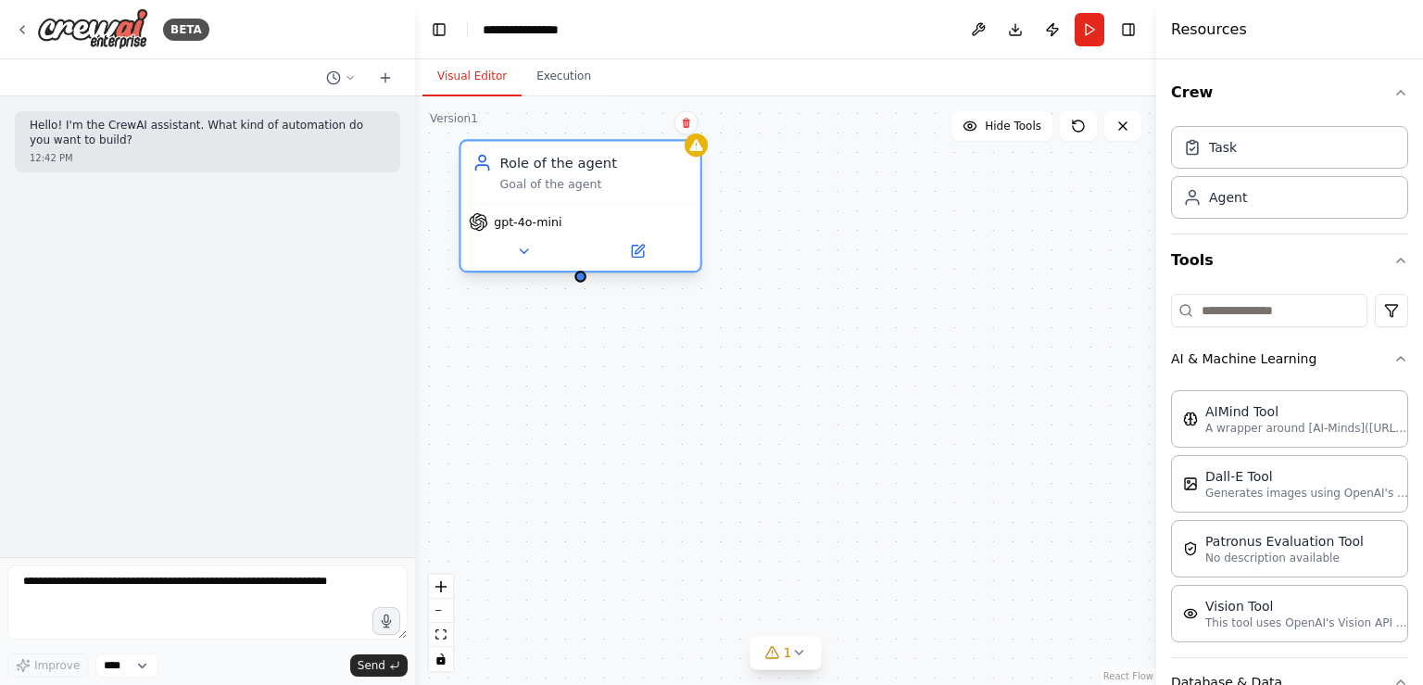
drag, startPoint x: 787, startPoint y: 221, endPoint x: 536, endPoint y: 186, distance: 253.5
click at [536, 186] on div "Goal of the agent" at bounding box center [593, 184] width 189 height 16
click at [527, 249] on icon at bounding box center [523, 251] width 7 height 4
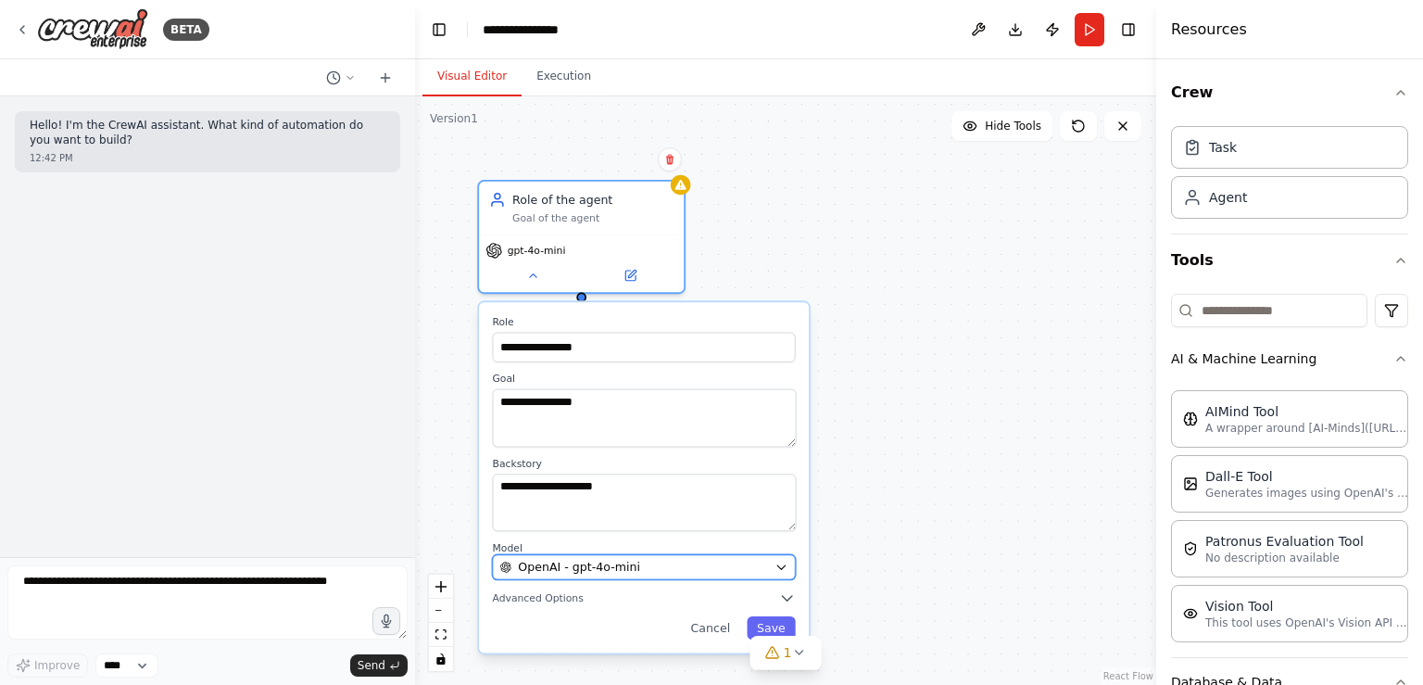
click at [782, 569] on icon "button" at bounding box center [781, 567] width 13 height 13
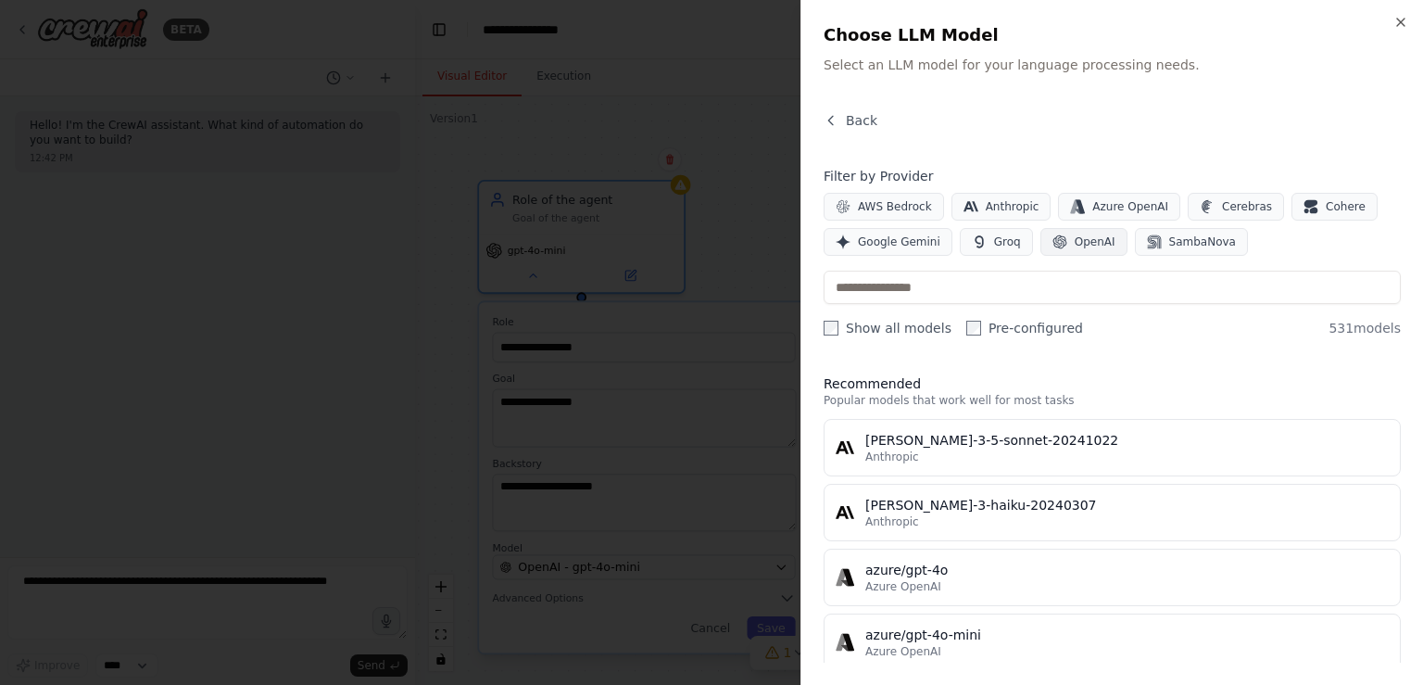
click at [1075, 246] on span "OpenAI" at bounding box center [1095, 241] width 41 height 15
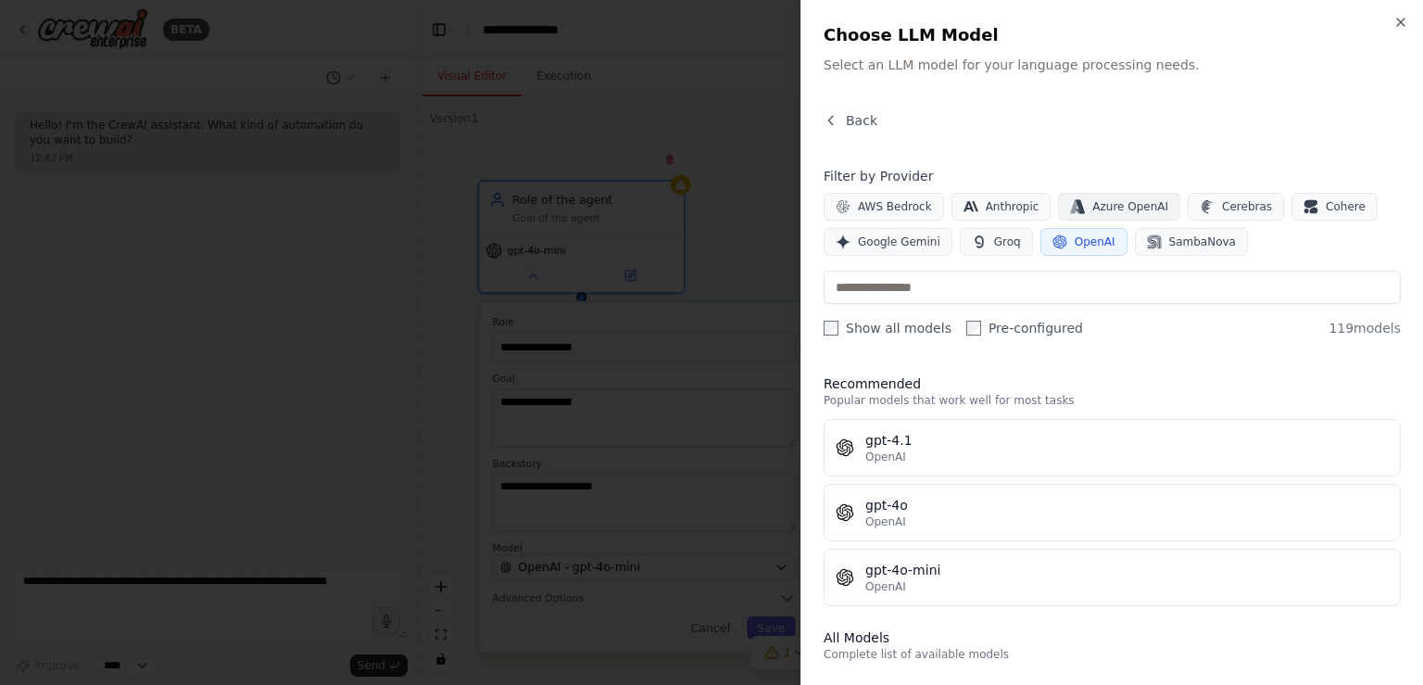
click at [1092, 202] on span "Azure OpenAI" at bounding box center [1130, 206] width 76 height 15
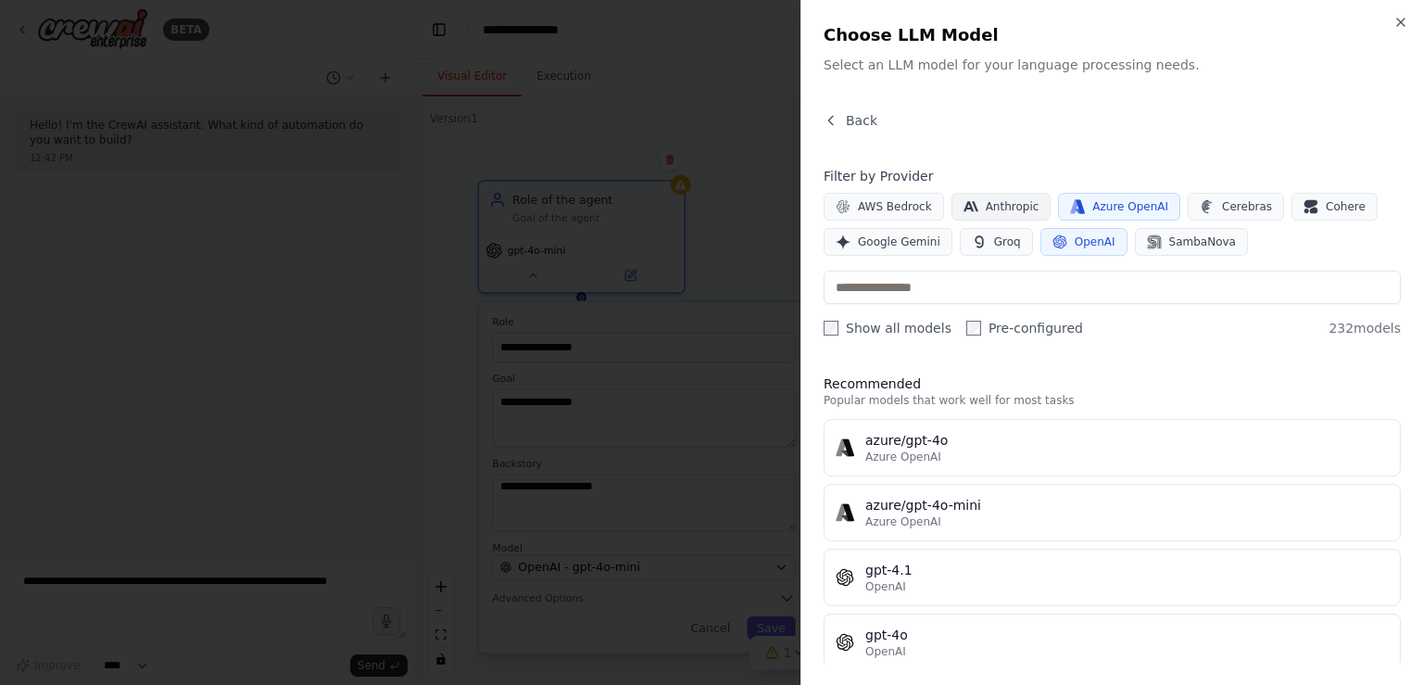
click at [1033, 202] on button "Anthropic" at bounding box center [1002, 207] width 100 height 28
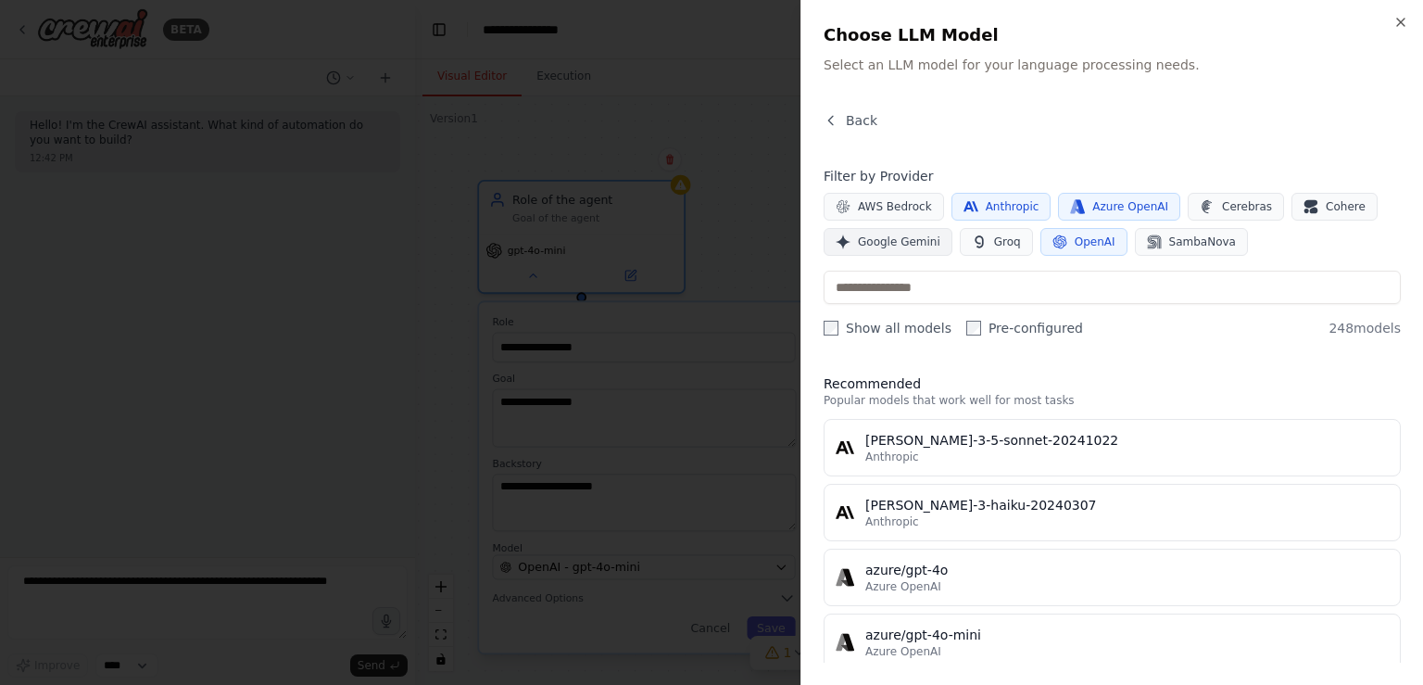
click at [906, 243] on span "Google Gemini" at bounding box center [899, 241] width 82 height 15
click at [826, 118] on icon "button" at bounding box center [831, 120] width 15 height 15
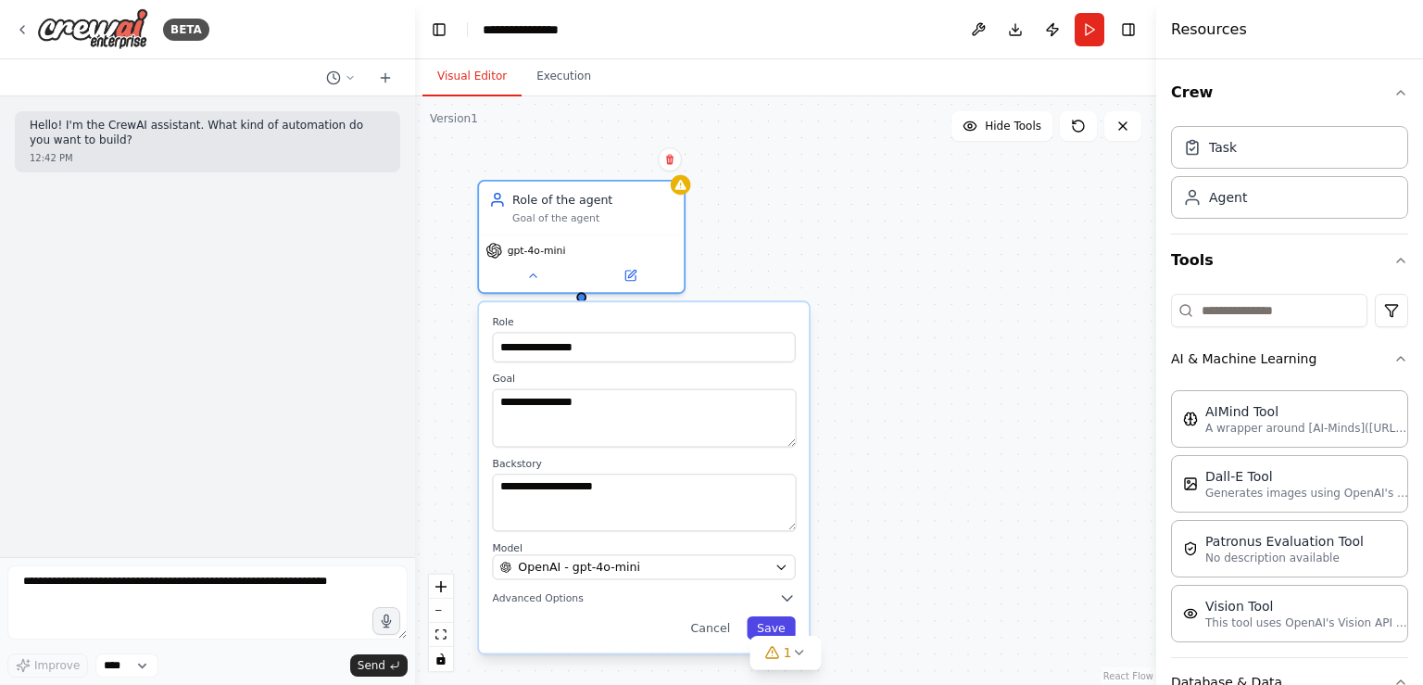
click at [778, 621] on button "Save" at bounding box center [771, 627] width 48 height 23
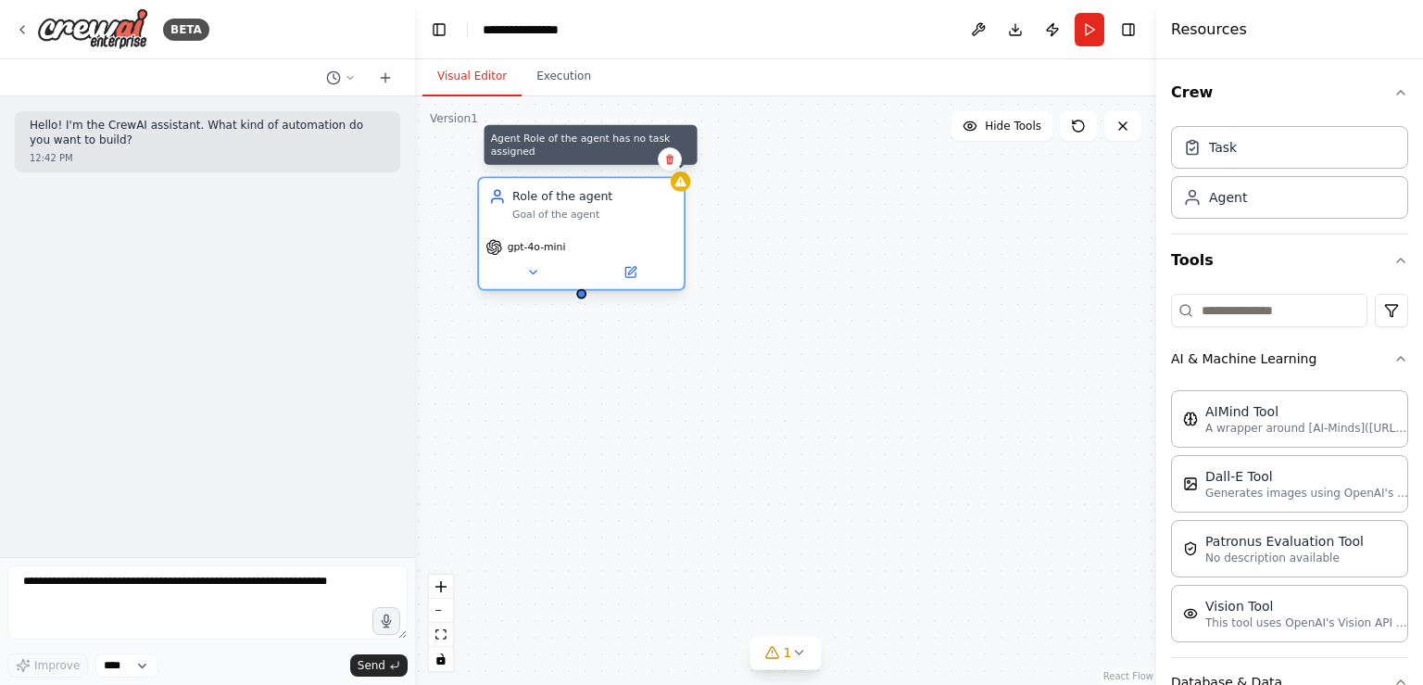
click at [683, 184] on icon at bounding box center [680, 181] width 11 height 10
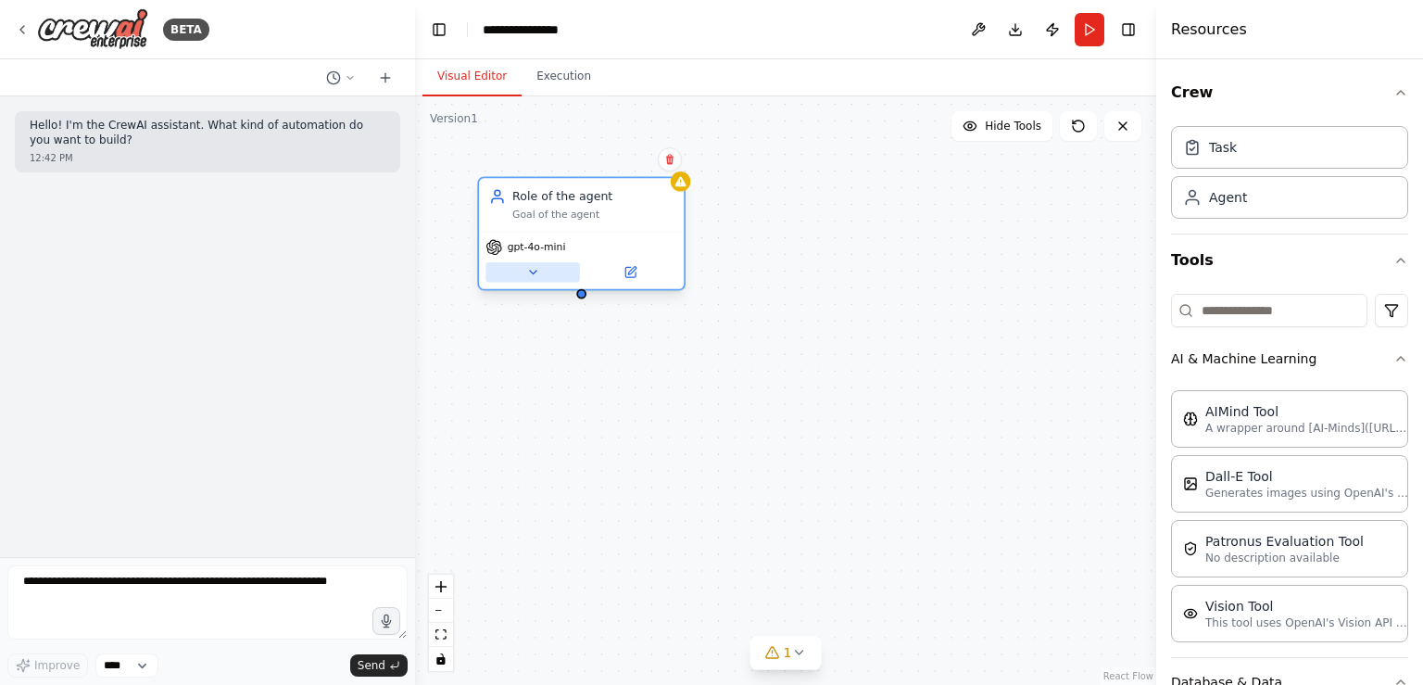
click at [541, 278] on button at bounding box center [532, 272] width 95 height 20
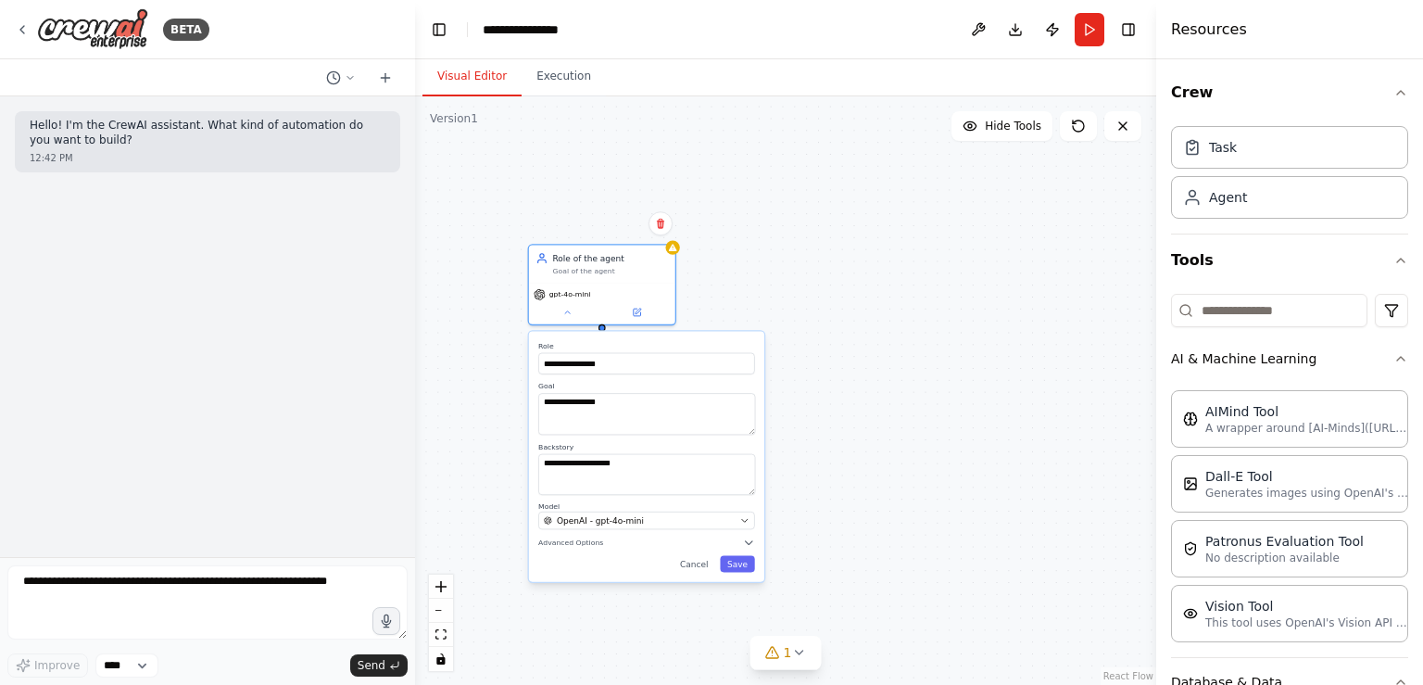
click at [746, 548] on div "**********" at bounding box center [646, 457] width 235 height 250
click at [754, 546] on icon "button" at bounding box center [749, 542] width 12 height 12
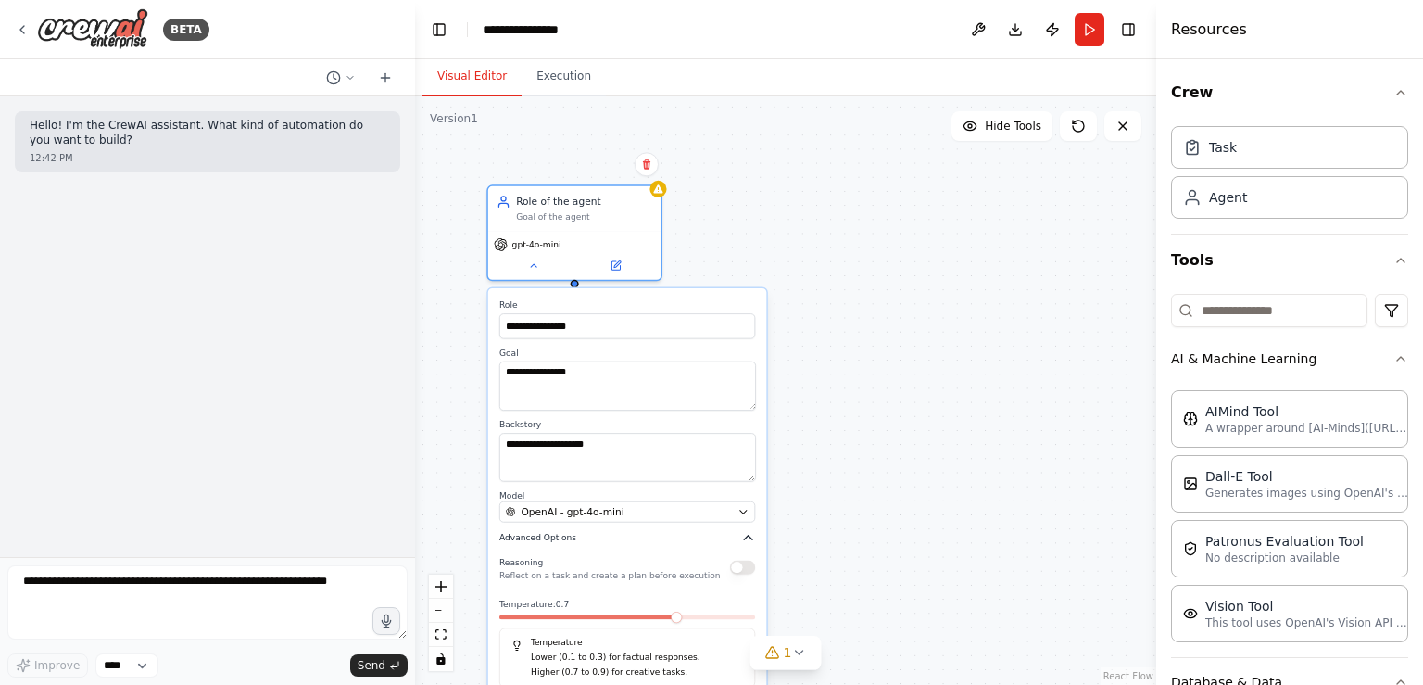
click at [747, 533] on icon "button" at bounding box center [748, 538] width 14 height 14
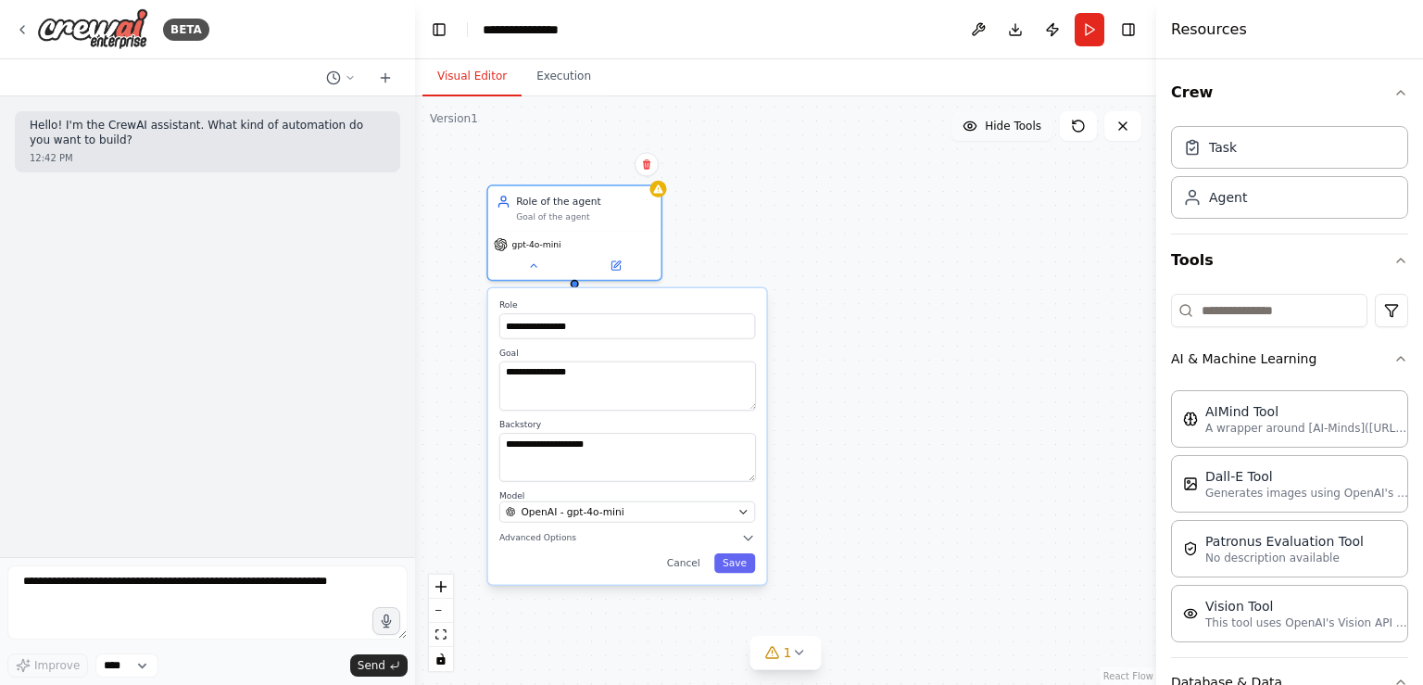
click at [990, 137] on button "Hide Tools" at bounding box center [1002, 126] width 101 height 30
click at [990, 137] on button "Show Tools" at bounding box center [1000, 126] width 106 height 30
click at [613, 265] on icon at bounding box center [615, 262] width 8 height 8
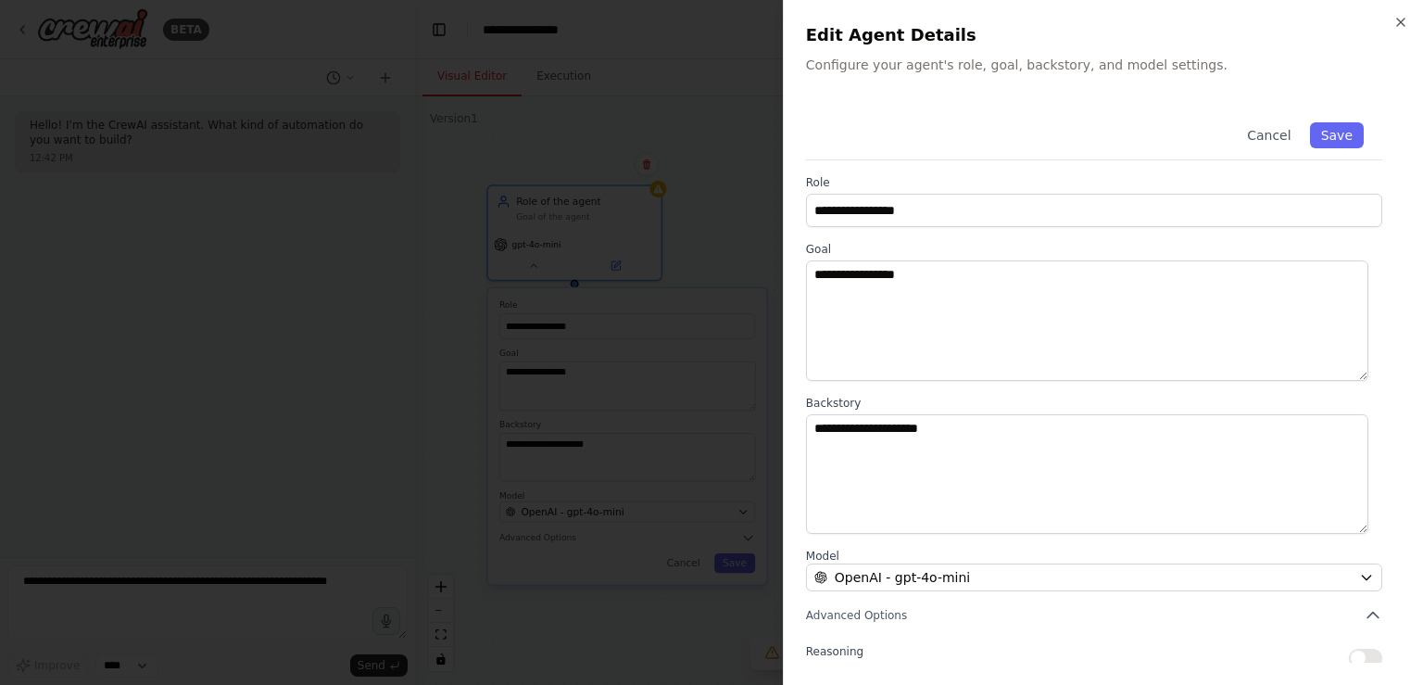
click at [1392, 25] on h2 "Edit Agent Details" at bounding box center [1103, 35] width 595 height 26
click at [1401, 22] on icon "button" at bounding box center [1400, 22] width 7 height 7
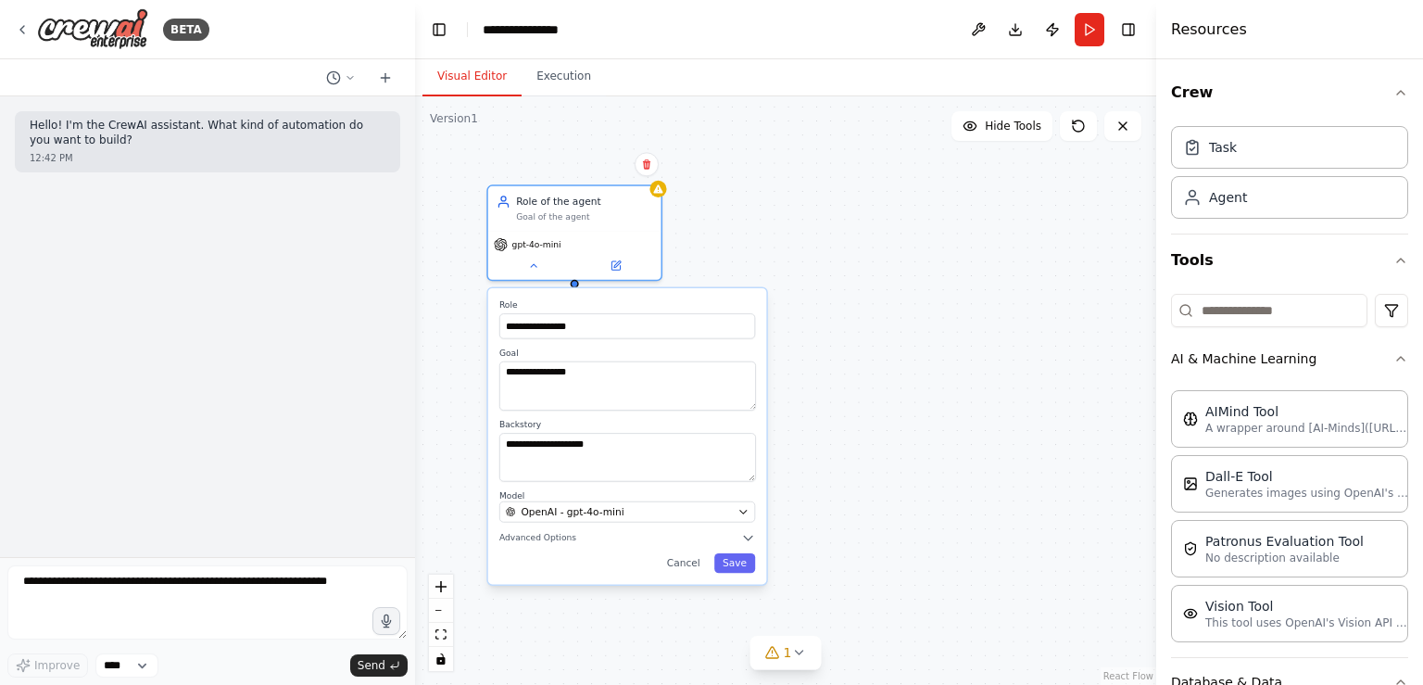
click at [972, 344] on div "**********" at bounding box center [785, 390] width 741 height 588
click at [1040, 370] on div "**********" at bounding box center [785, 390] width 741 height 588
click at [875, 393] on div "**********" at bounding box center [785, 390] width 741 height 588
click at [1088, 25] on button "Run" at bounding box center [1090, 29] width 30 height 33
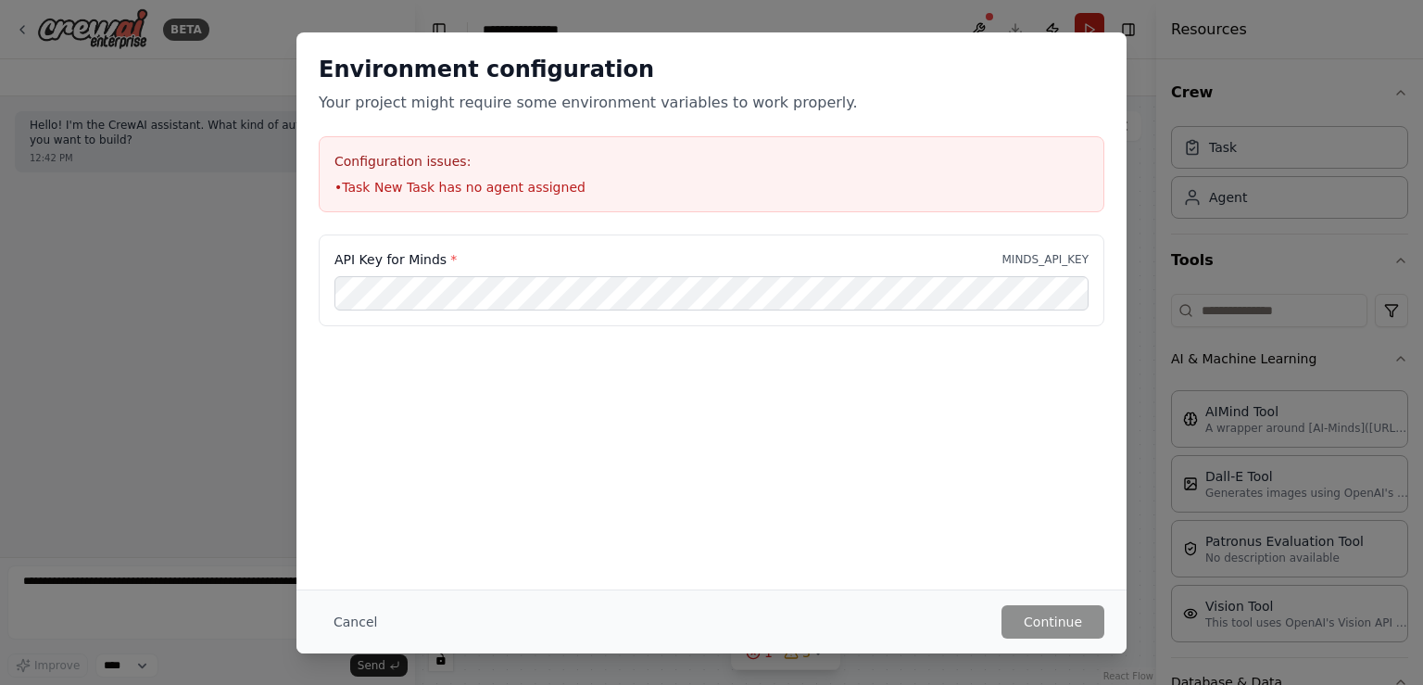
click at [1088, 25] on div "Environment configuration Your project might require some environment variables…" at bounding box center [711, 342] width 1423 height 685
click at [363, 625] on button "Cancel" at bounding box center [355, 621] width 73 height 33
